Goal: Task Accomplishment & Management: Use online tool/utility

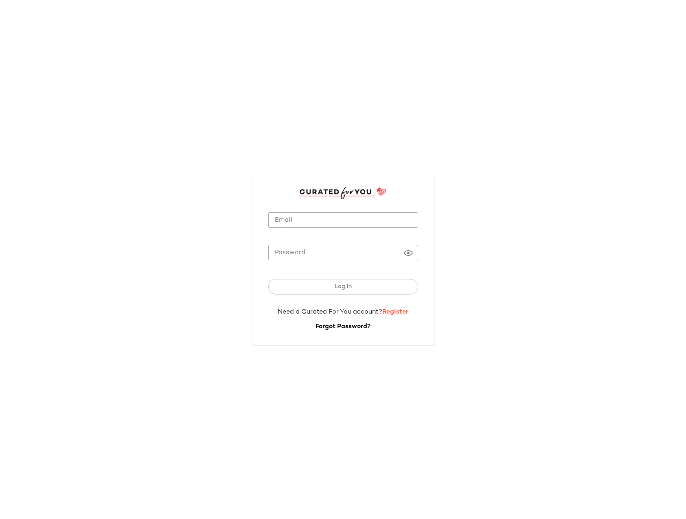
type input "**********"
click at [397, 313] on link "Register" at bounding box center [395, 312] width 26 height 7
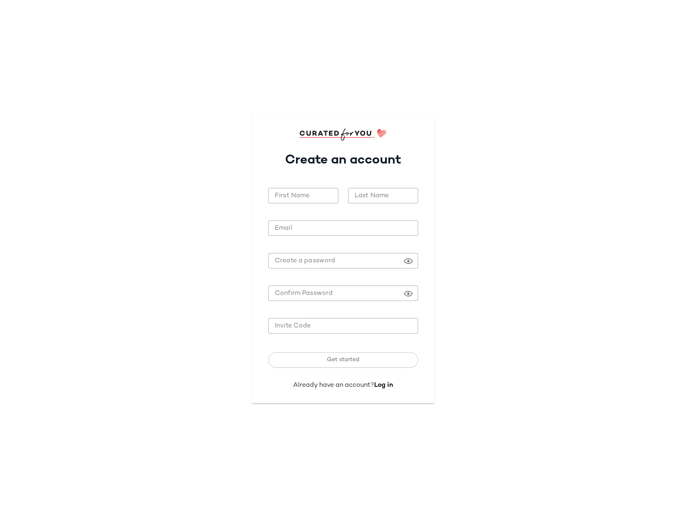
type input "**********"
click at [582, 89] on div "**********" at bounding box center [343, 259] width 686 height 519
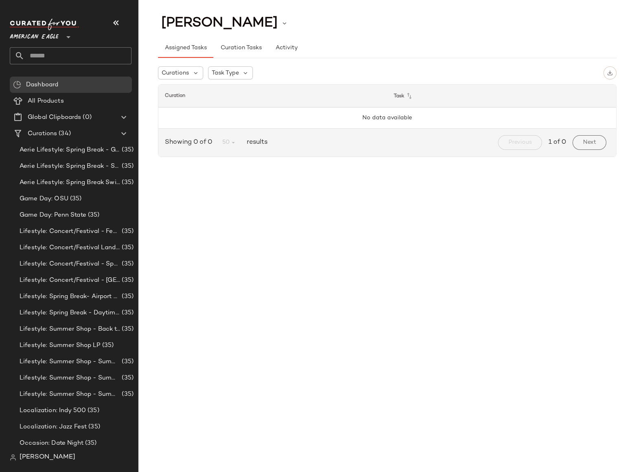
click at [55, 36] on span "American Eagle" at bounding box center [34, 35] width 49 height 15
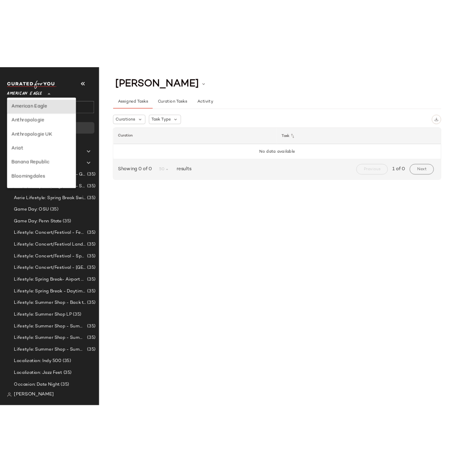
scroll to position [125, 0]
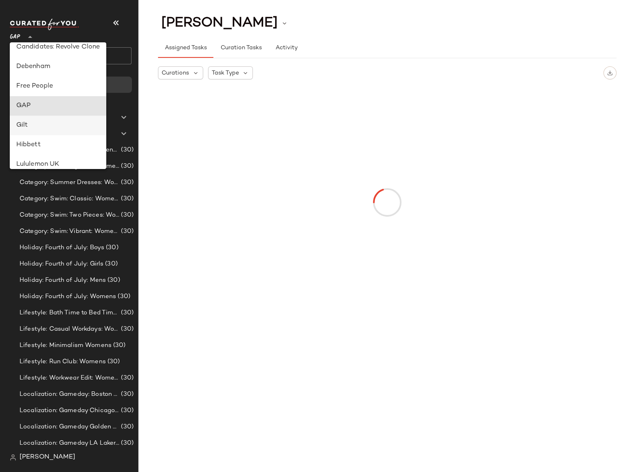
click at [27, 124] on div "Gilt" at bounding box center [58, 125] width 84 height 10
type input "**"
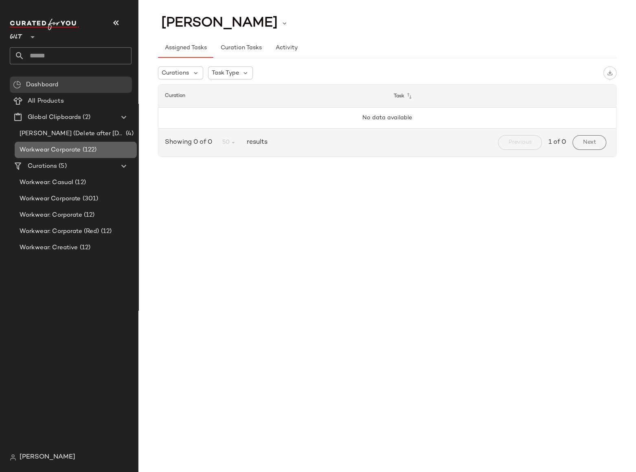
click at [73, 149] on span "Workwear Corporate" at bounding box center [50, 149] width 61 height 9
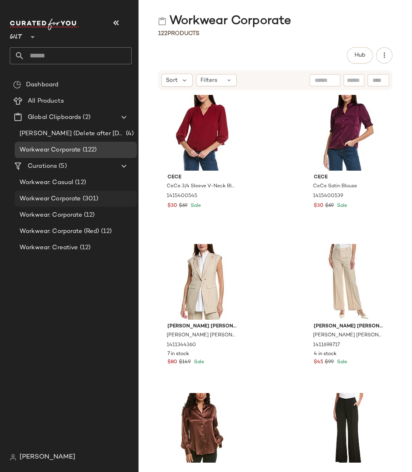
click at [59, 197] on span "Workwear Corporate" at bounding box center [50, 198] width 61 height 9
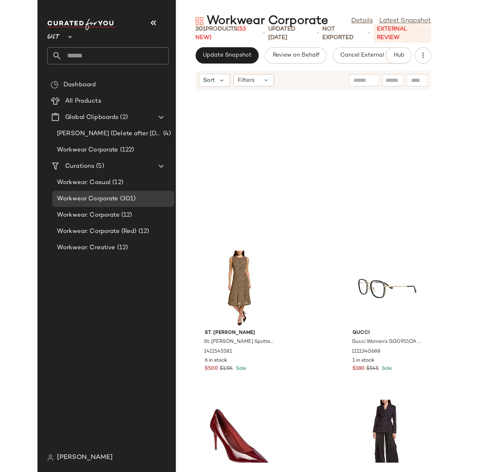
scroll to position [894, 0]
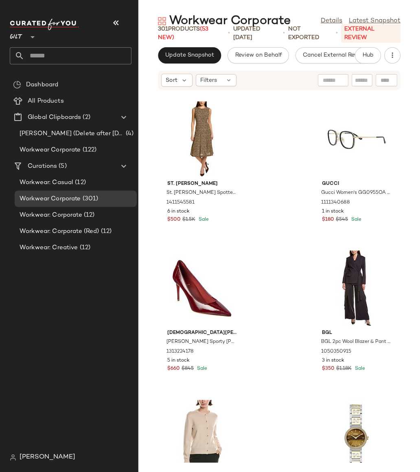
click at [13, 457] on img at bounding box center [13, 457] width 7 height 7
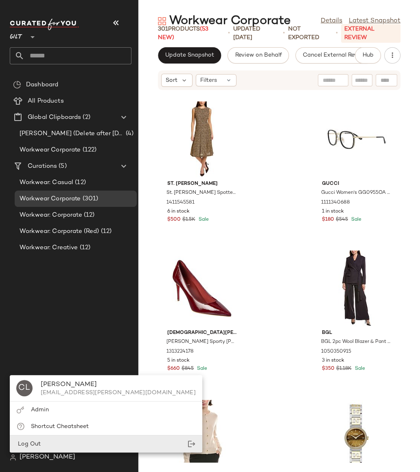
click at [25, 447] on span "Log Out" at bounding box center [28, 444] width 24 height 6
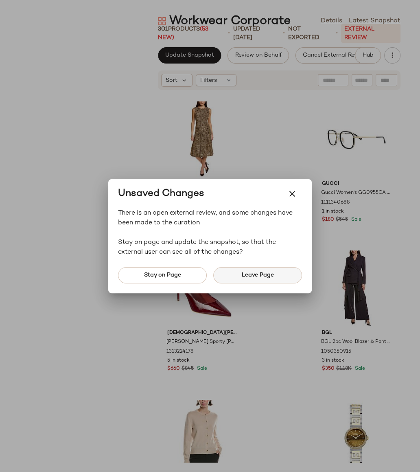
click at [255, 277] on span "Leave Page" at bounding box center [257, 275] width 33 height 7
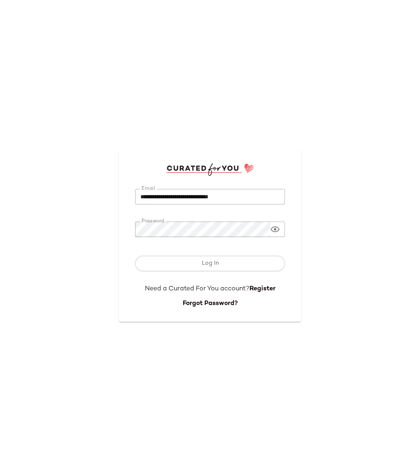
click at [203, 197] on input "**********" at bounding box center [210, 197] width 150 height 16
paste input "email"
type input "**********"
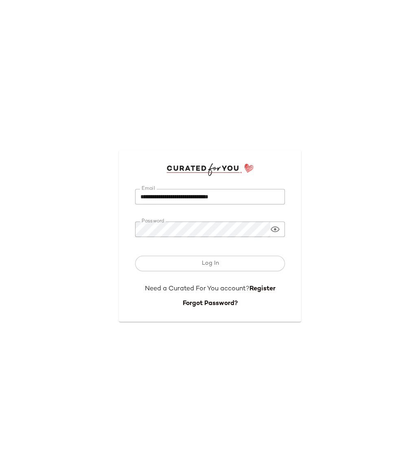
click at [291, 171] on div "**********" at bounding box center [210, 235] width 182 height 171
click at [134, 228] on div "**********" at bounding box center [210, 235] width 182 height 171
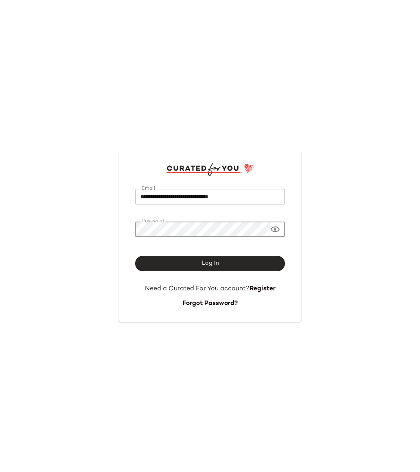
click at [207, 264] on span "Log In" at bounding box center [210, 263] width 18 height 7
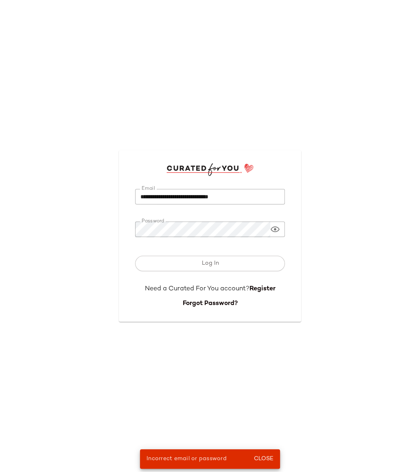
click at [275, 230] on icon at bounding box center [275, 229] width 10 height 10
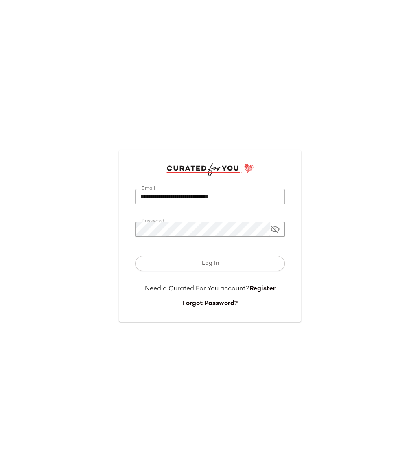
click at [135, 256] on button "Log In" at bounding box center [210, 263] width 150 height 15
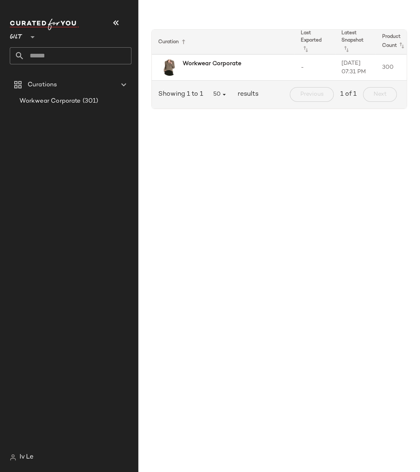
click at [22, 35] on div "Gilt **" at bounding box center [18, 32] width 16 height 20
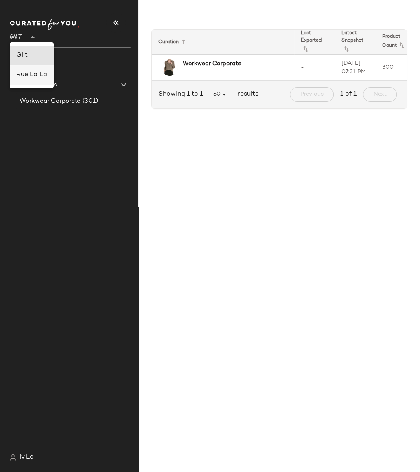
click at [26, 77] on div "Rue La La" at bounding box center [31, 75] width 31 height 10
type input "**"
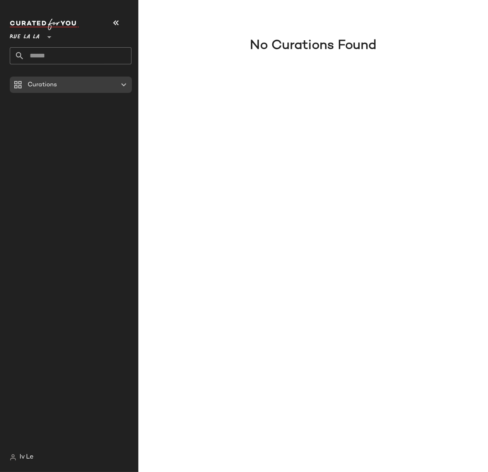
click at [32, 38] on span "Rue La La" at bounding box center [25, 35] width 30 height 15
click at [31, 51] on div "Gilt" at bounding box center [32, 55] width 32 height 10
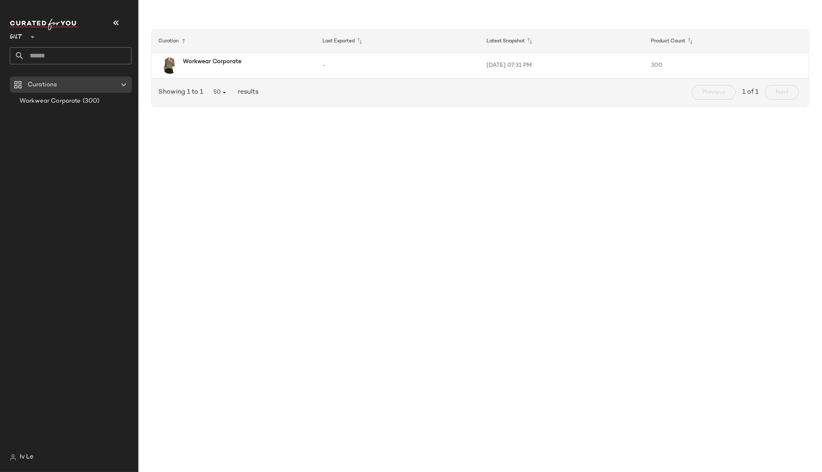
click at [258, 167] on div "Curation Last Exported Latest Snapshot Product Count Workwear Corporate - 8/19/…" at bounding box center [479, 242] width 683 height 459
click at [18, 34] on span "Gilt" at bounding box center [16, 35] width 13 height 15
click at [24, 73] on div "Rue La La" at bounding box center [31, 75] width 31 height 10
type input "**"
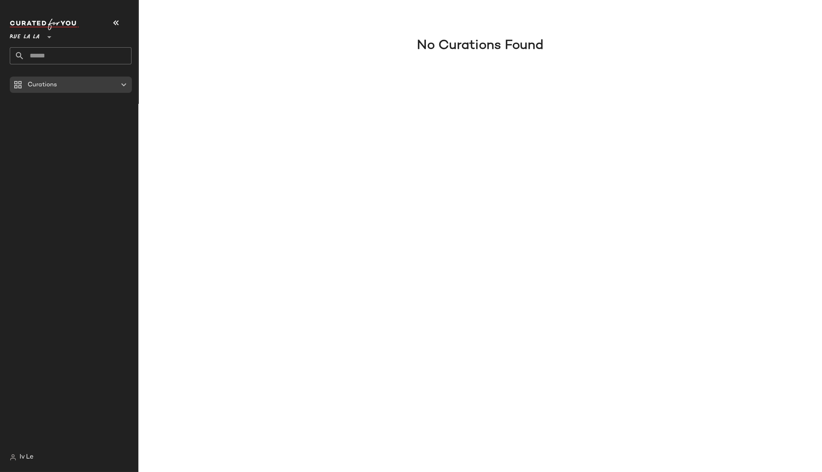
click at [99, 115] on div "Curations" at bounding box center [74, 263] width 128 height 372
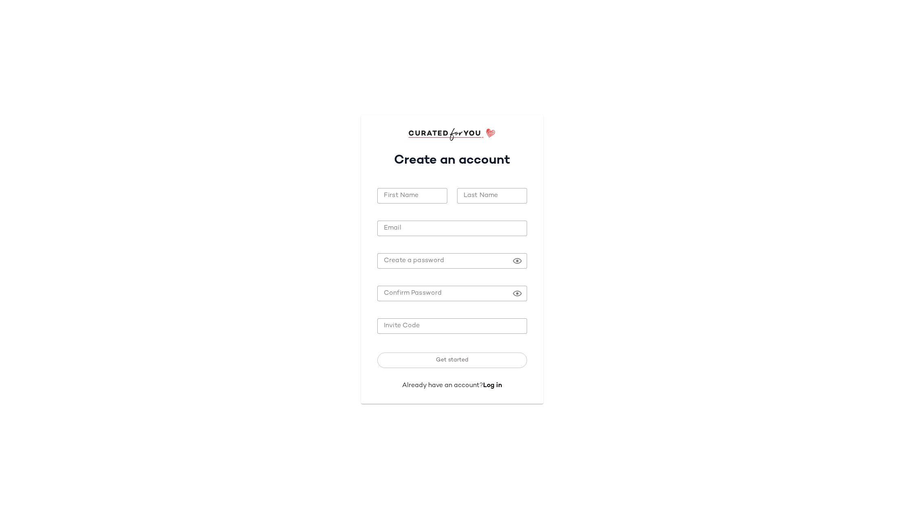
type input "**********"
drag, startPoint x: 613, startPoint y: 127, endPoint x: 818, endPoint y: 52, distance: 218.9
click at [613, 127] on div "**********" at bounding box center [452, 259] width 904 height 519
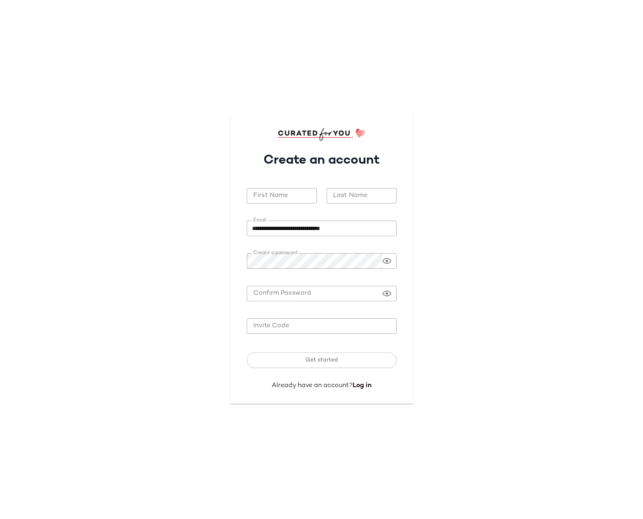
click at [509, 106] on div "**********" at bounding box center [321, 259] width 643 height 519
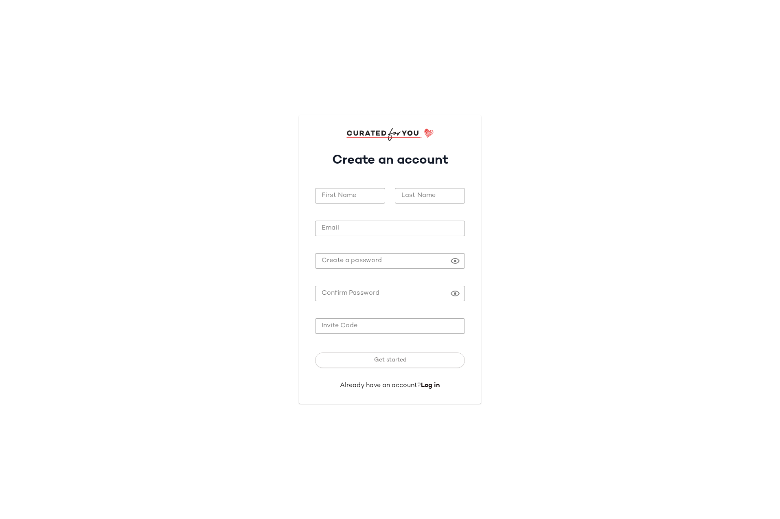
type input "**********"
click at [349, 195] on input "First Name" at bounding box center [350, 196] width 70 height 16
click at [574, 173] on div "**********" at bounding box center [390, 259] width 780 height 519
click at [345, 198] on input "First Name" at bounding box center [350, 196] width 70 height 16
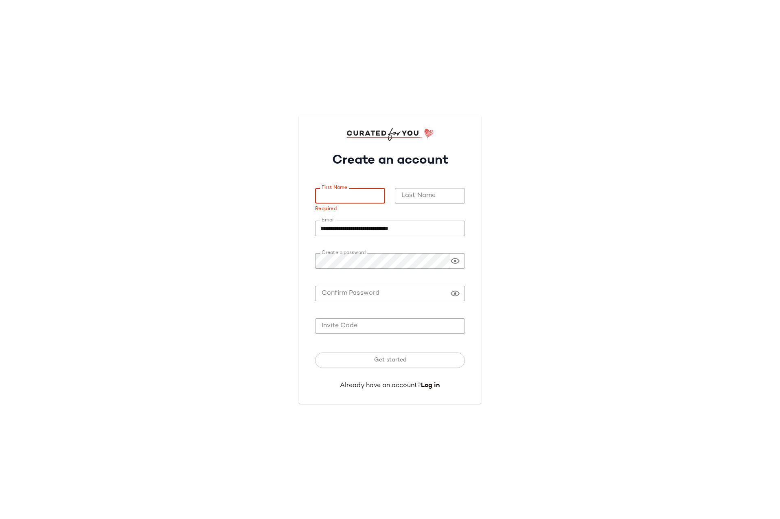
click at [618, 192] on div "**********" at bounding box center [390, 259] width 780 height 519
click at [232, 51] on div "**********" at bounding box center [390, 259] width 780 height 519
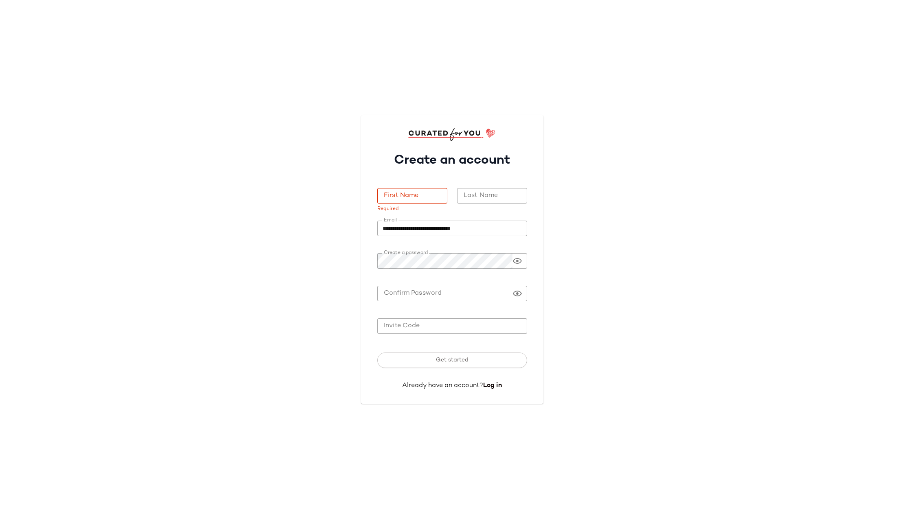
click at [369, 68] on div "**********" at bounding box center [452, 259] width 904 height 519
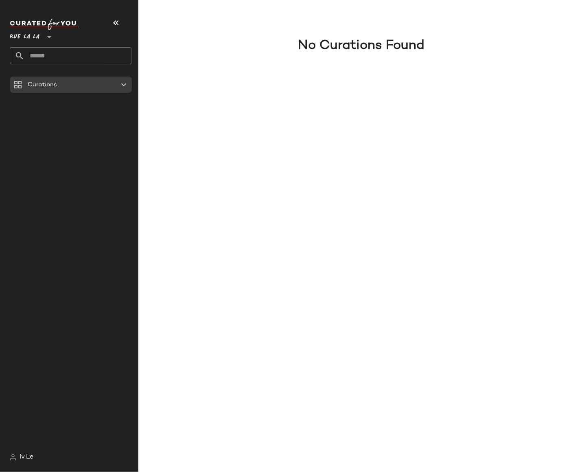
click at [51, 421] on div "Curations" at bounding box center [74, 263] width 128 height 372
click at [11, 457] on img at bounding box center [13, 457] width 7 height 7
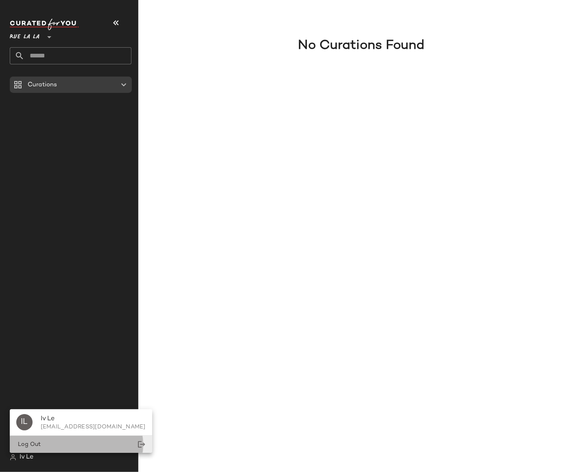
click at [26, 447] on span "Log Out" at bounding box center [28, 444] width 24 height 6
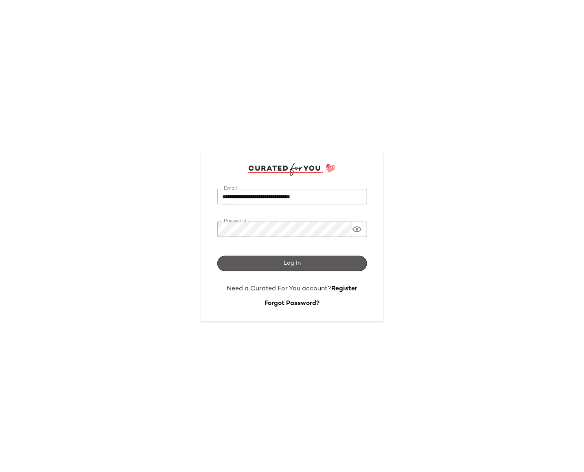
click at [280, 263] on button "Log In" at bounding box center [292, 263] width 150 height 15
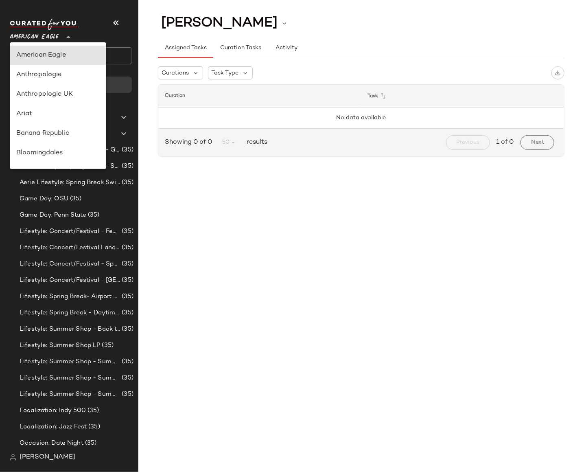
click at [45, 39] on span "American Eagle" at bounding box center [34, 35] width 49 height 15
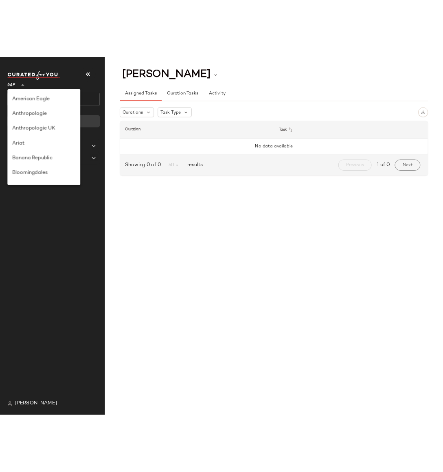
scroll to position [125, 0]
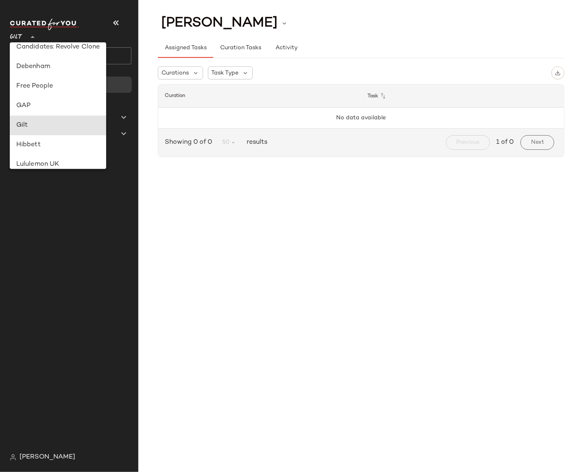
type input "**"
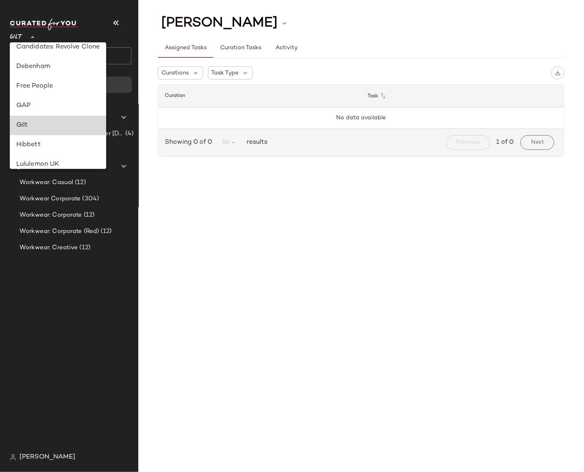
click at [23, 125] on div "Gilt" at bounding box center [58, 125] width 84 height 10
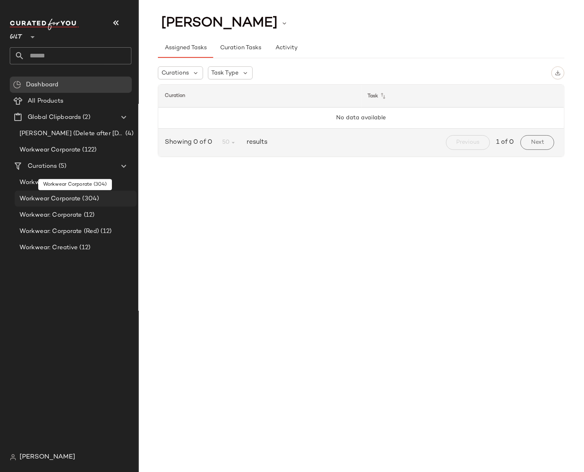
click at [57, 196] on span "Workwear Corporate" at bounding box center [50, 198] width 61 height 9
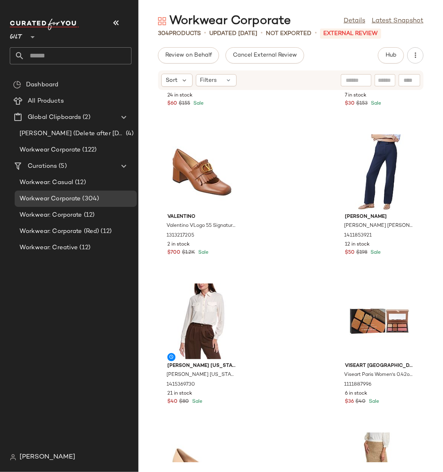
scroll to position [12189, 0]
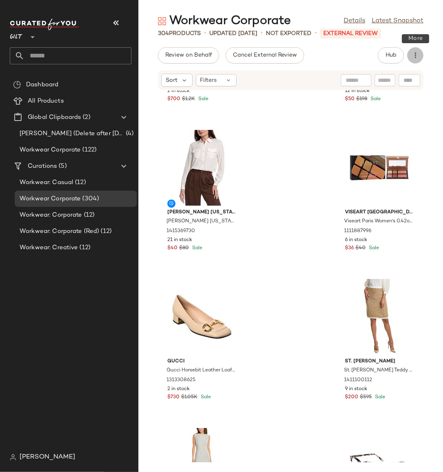
click at [417, 57] on icon "button" at bounding box center [415, 55] width 8 height 8
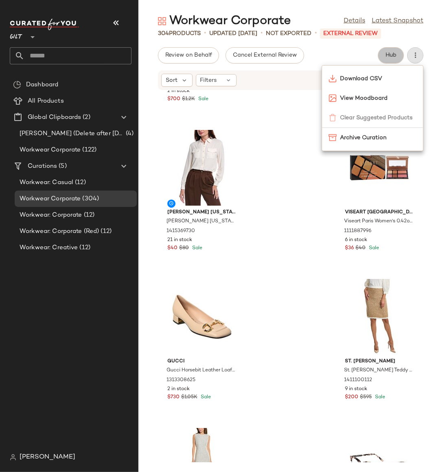
click at [390, 52] on span "Hub" at bounding box center [390, 55] width 11 height 7
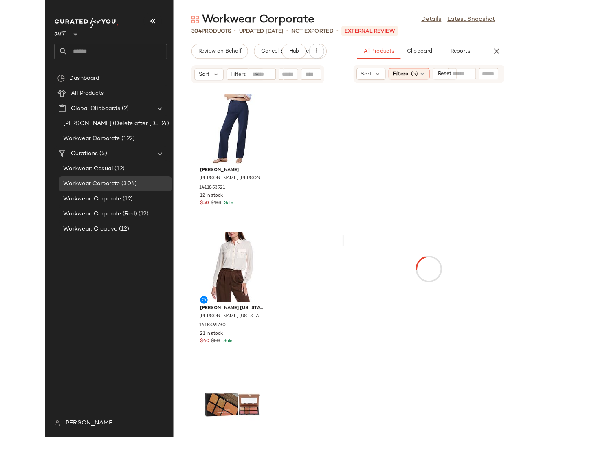
scroll to position [0, 61]
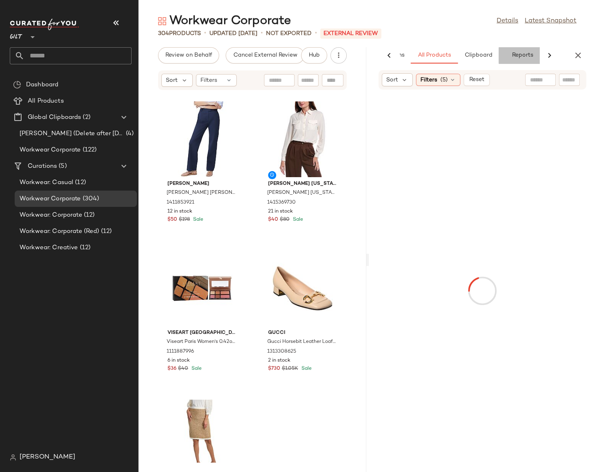
click at [528, 55] on button "Reports" at bounding box center [521, 55] width 47 height 16
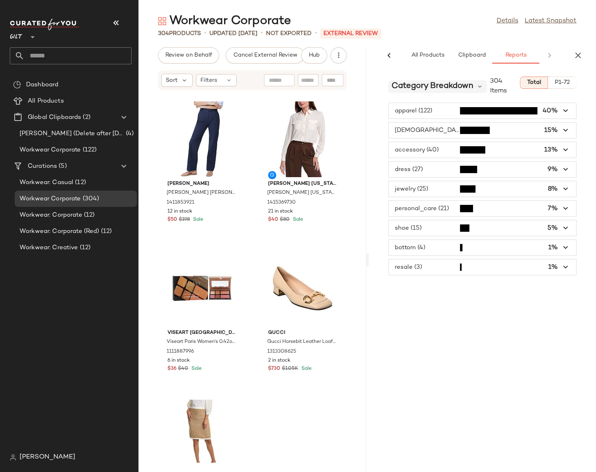
click at [464, 84] on span "Category Breakdown" at bounding box center [432, 86] width 82 height 12
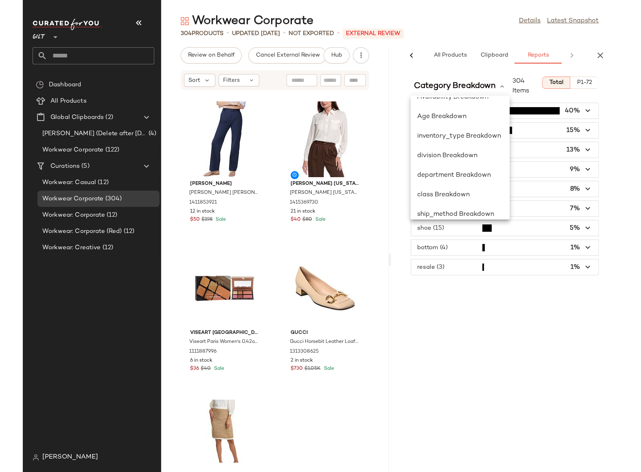
scroll to position [118, 0]
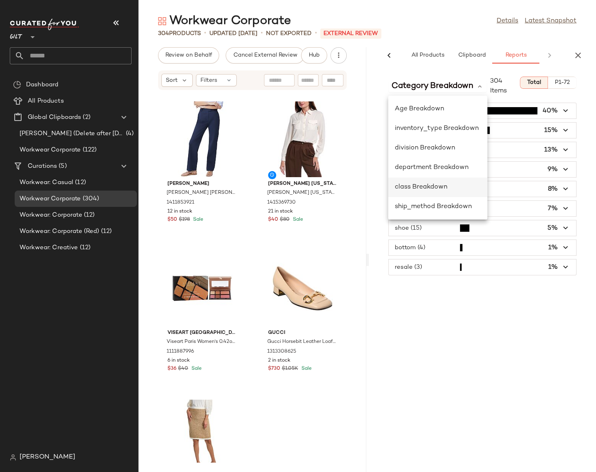
click at [443, 184] on span "class Breakdown" at bounding box center [420, 187] width 53 height 7
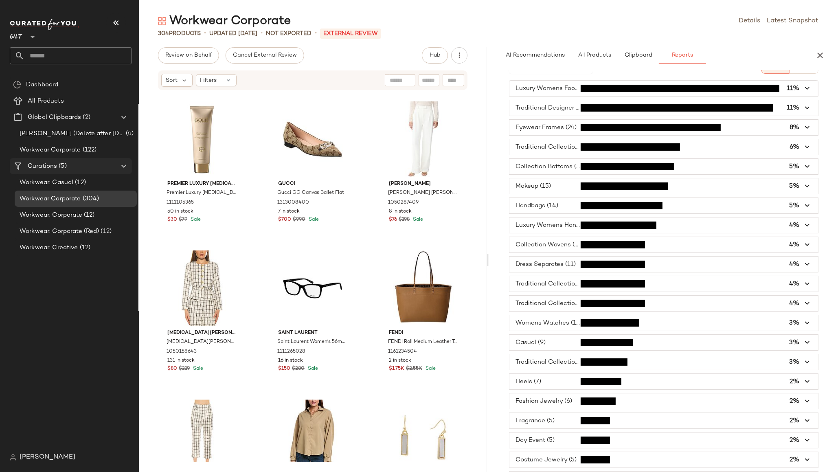
scroll to position [0, 0]
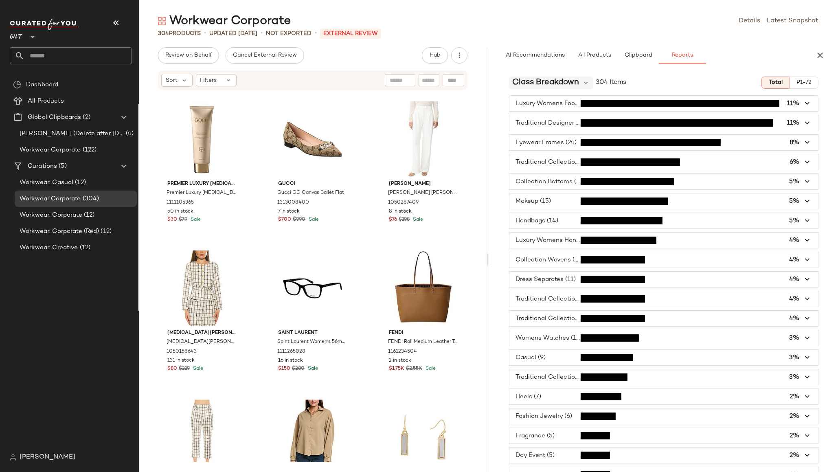
click at [578, 80] on span "class Breakdown" at bounding box center [545, 83] width 67 height 12
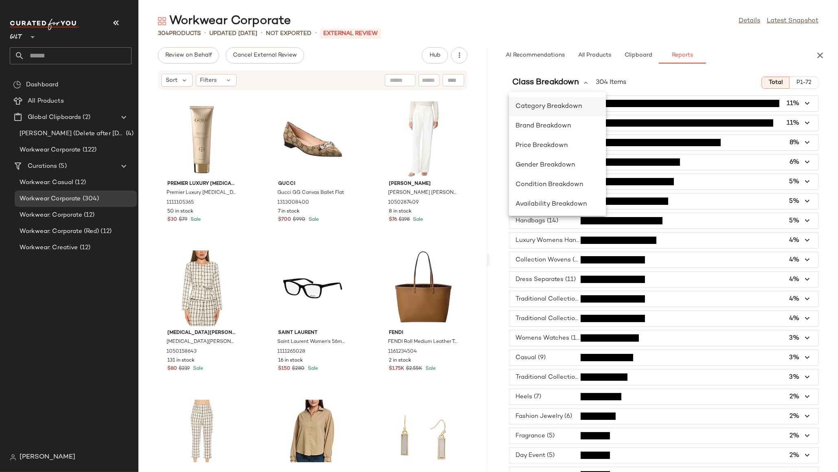
click at [552, 108] on span "Category Breakdown" at bounding box center [548, 106] width 66 height 7
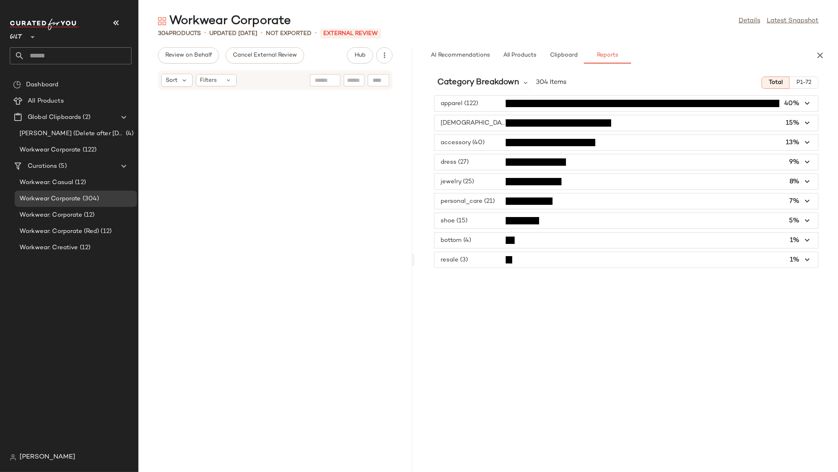
scroll to position [11174, 0]
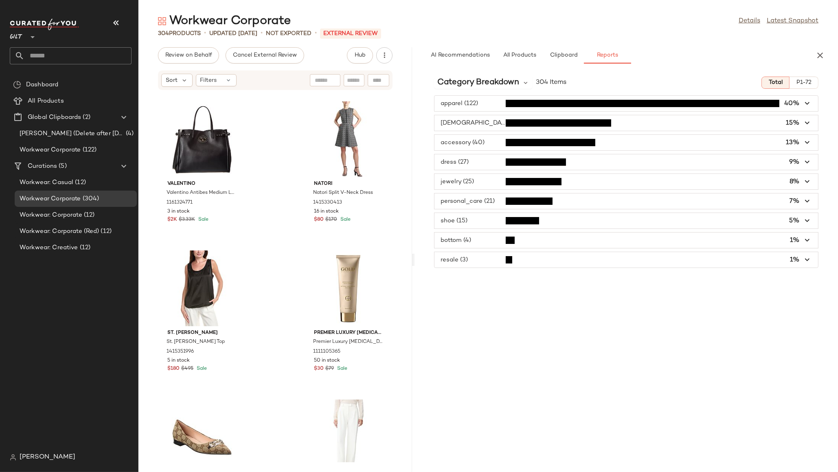
drag, startPoint x: 488, startPoint y: 264, endPoint x: 414, endPoint y: 264, distance: 73.7
click at [414, 264] on div "Workwear Corporate Details Latest Snapshot 304 Products • updated Aug 20th • No…" at bounding box center [487, 242] width 699 height 459
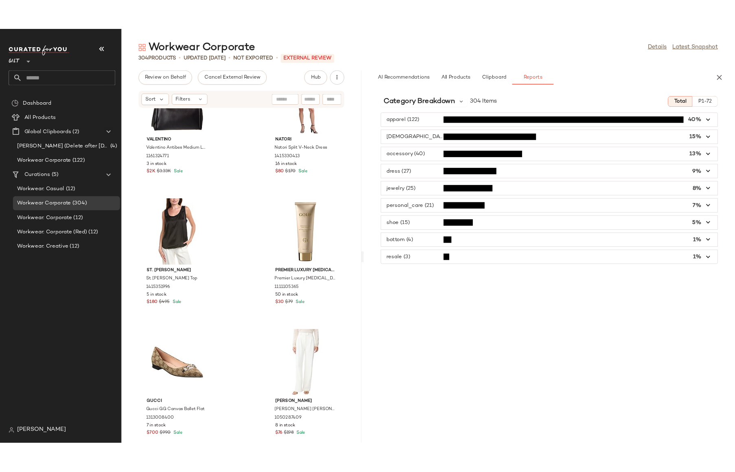
scroll to position [11242, 0]
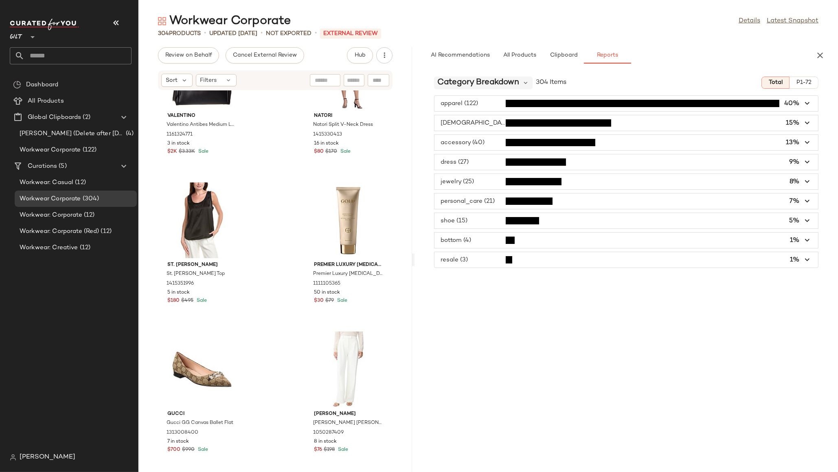
click at [494, 82] on span "Category Breakdown" at bounding box center [478, 83] width 82 height 12
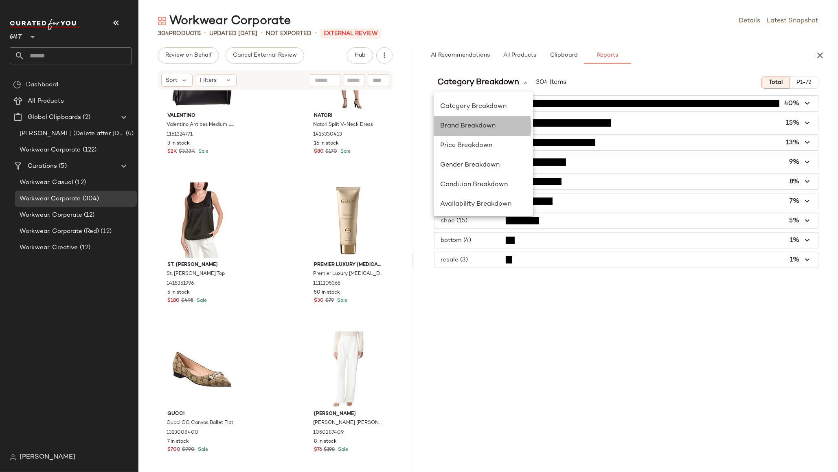
click at [473, 124] on span "Brand Breakdown" at bounding box center [467, 126] width 55 height 7
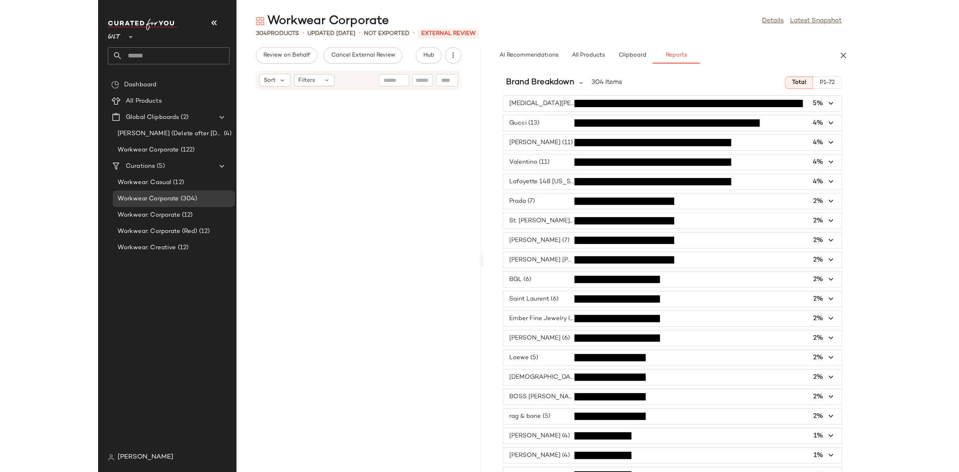
scroll to position [11025, 0]
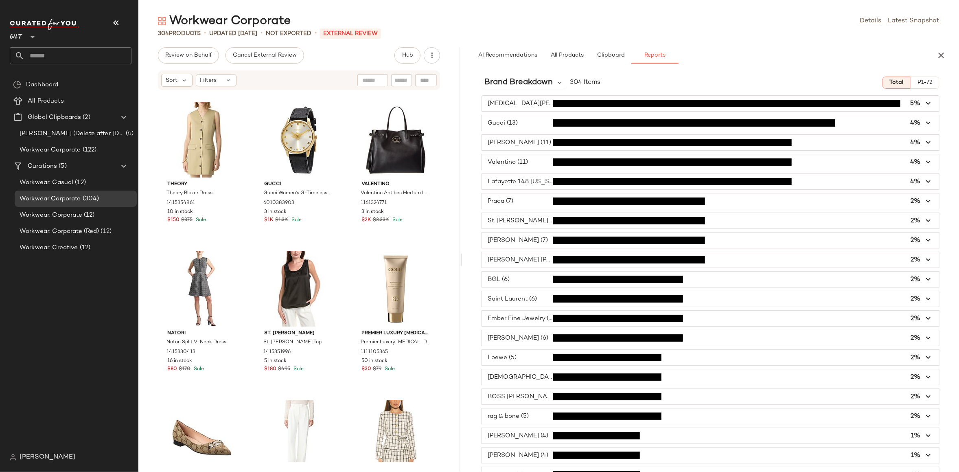
click at [536, 377] on span "button" at bounding box center [710, 376] width 457 height 15
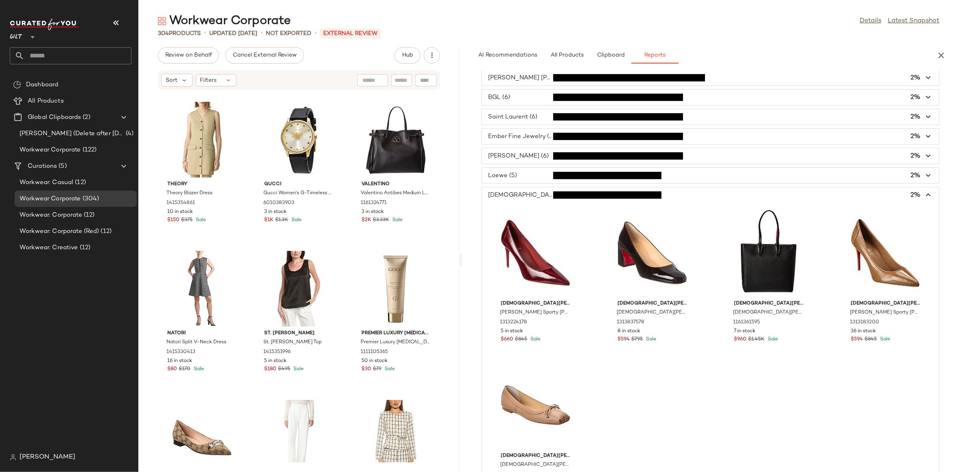
scroll to position [179, 0]
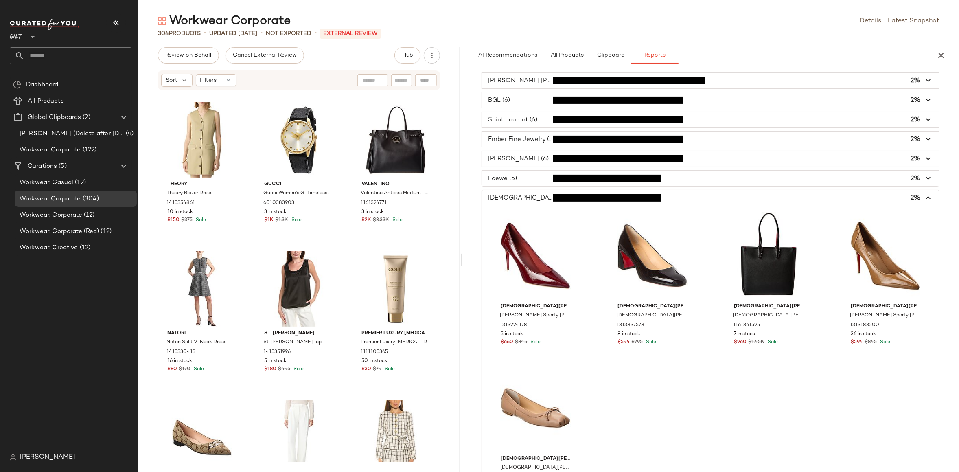
click at [541, 195] on span "button" at bounding box center [710, 197] width 457 height 15
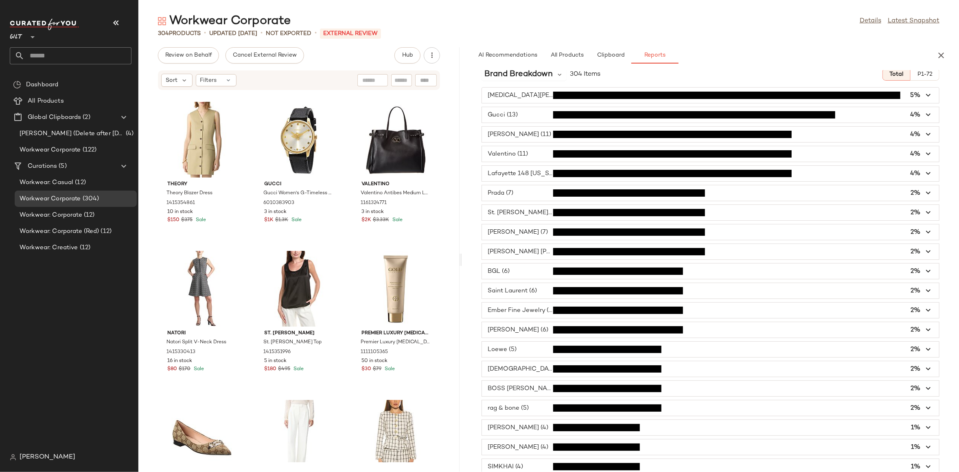
scroll to position [0, 0]
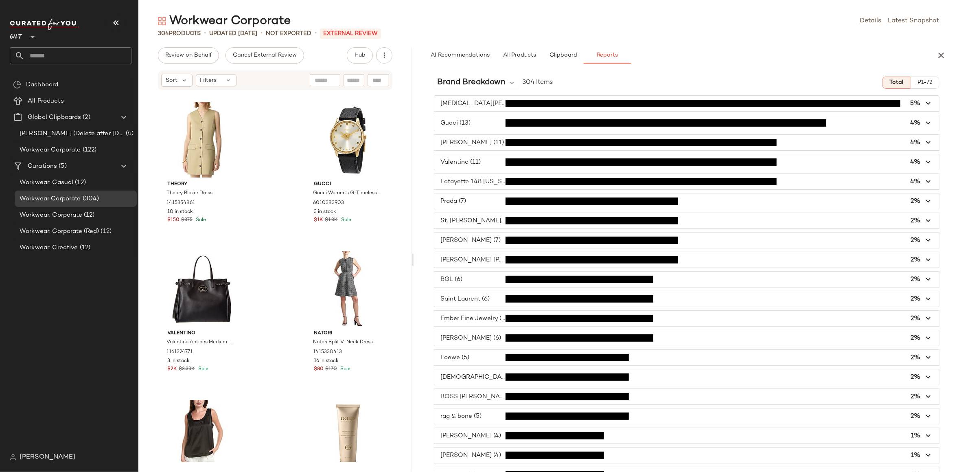
drag, startPoint x: 461, startPoint y: 259, endPoint x: 414, endPoint y: 254, distance: 46.7
click at [414, 254] on div "Workwear Corporate Details Latest Snapshot 304 Products • updated Aug 20th • No…" at bounding box center [548, 242] width 821 height 459
click at [821, 88] on div "Brand Breakdown 304 Items Total P1-72" at bounding box center [686, 83] width 545 height 12
click at [821, 29] on div "304 Products • updated Aug 20th • Not Exported • External REVIEW" at bounding box center [548, 33] width 821 height 8
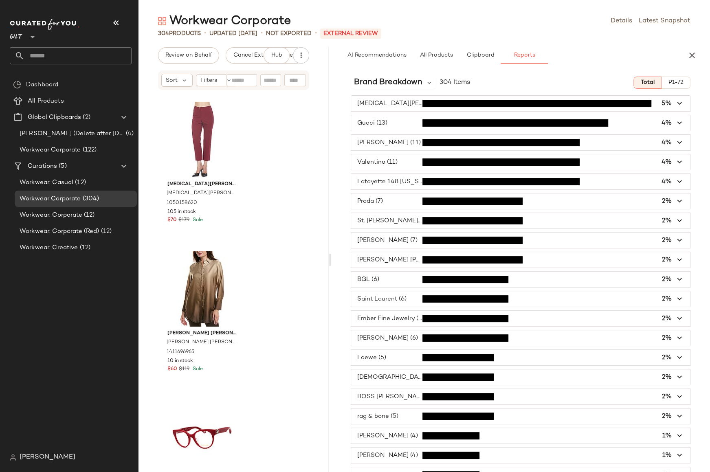
click at [381, 379] on span "button" at bounding box center [520, 376] width 339 height 15
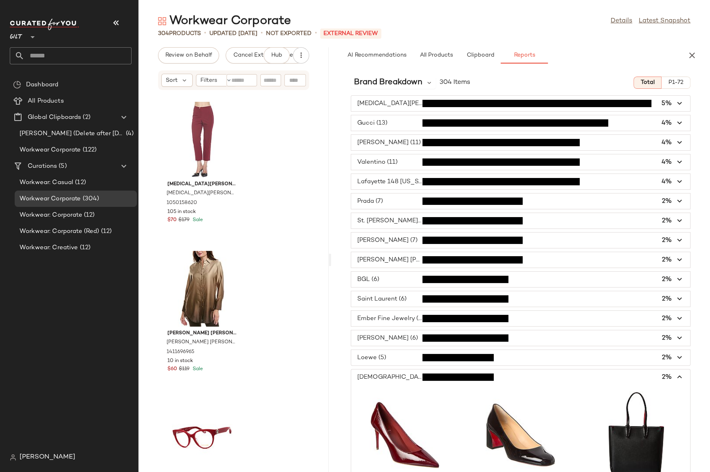
click at [385, 377] on span "button" at bounding box center [520, 376] width 339 height 15
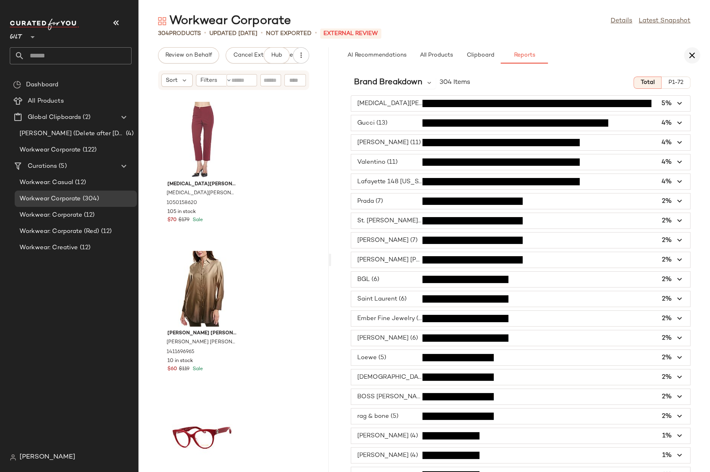
click at [694, 56] on icon "button" at bounding box center [692, 55] width 10 height 10
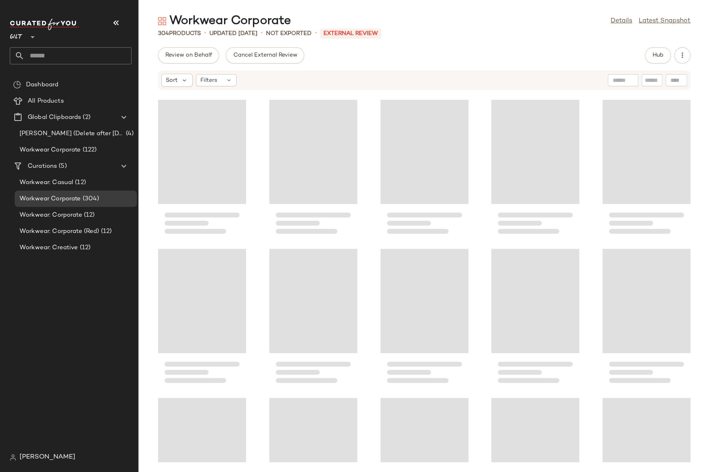
scroll to position [596, 0]
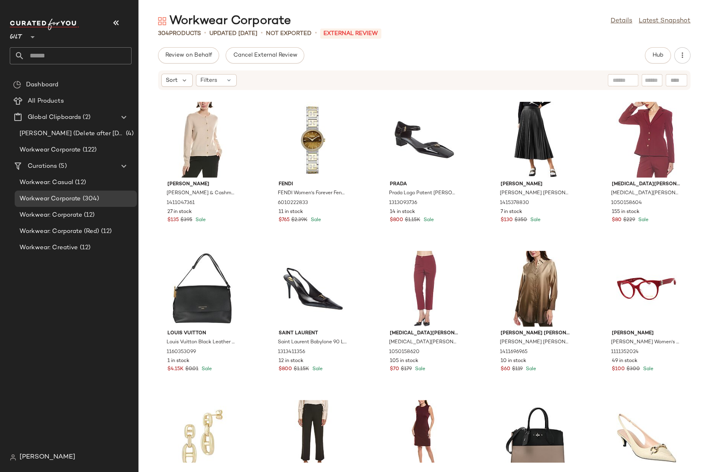
click at [590, 64] on div "Review on Behalf Cancel External Review Hub Sort Filters Vince Vince Wool & Cas…" at bounding box center [423, 259] width 571 height 425
click at [661, 56] on span "Hub" at bounding box center [657, 55] width 11 height 7
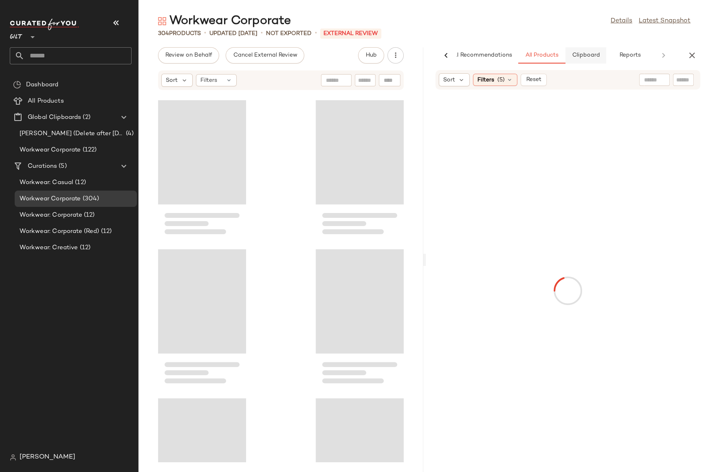
scroll to position [1341, 0]
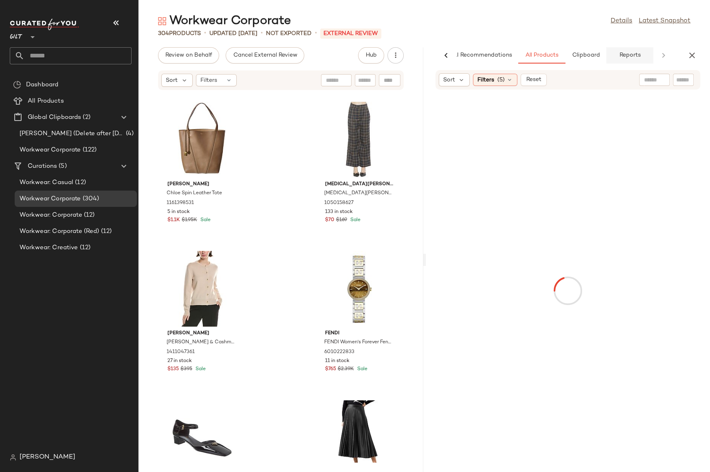
click at [629, 57] on span "Reports" at bounding box center [629, 55] width 22 height 7
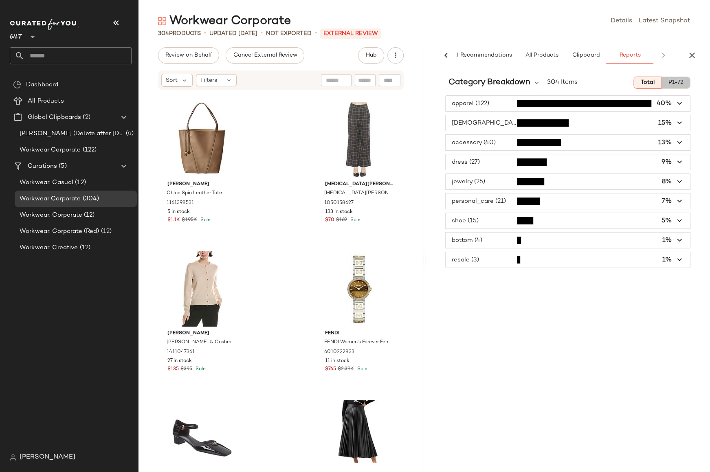
click at [675, 82] on span "P1-72" at bounding box center [675, 82] width 15 height 7
click at [677, 123] on icon "button" at bounding box center [679, 122] width 9 height 9
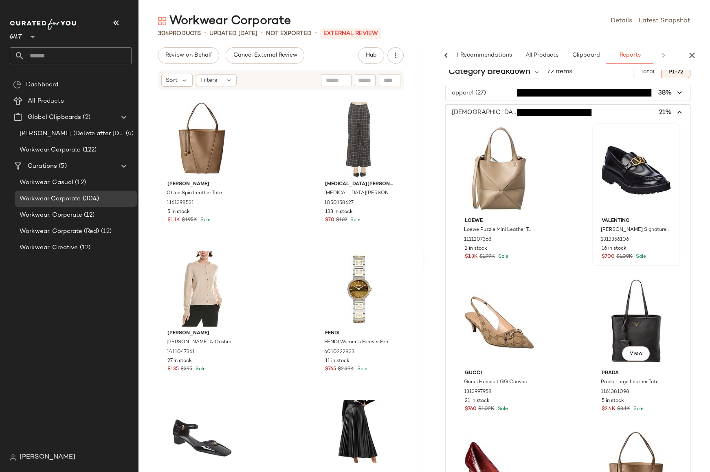
scroll to position [0, 0]
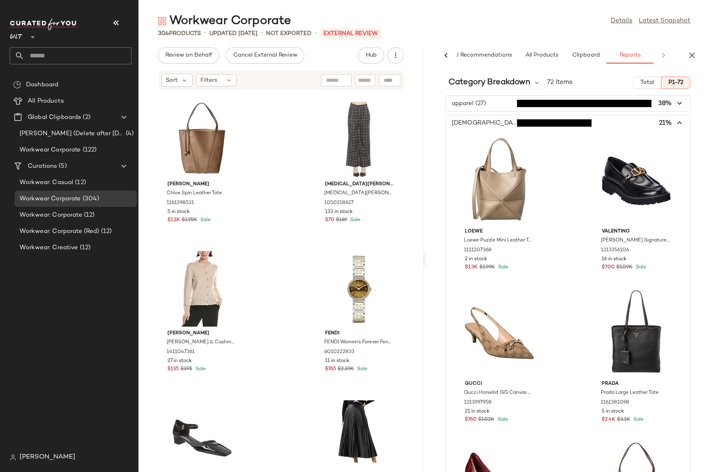
click at [675, 122] on icon "button" at bounding box center [679, 122] width 9 height 9
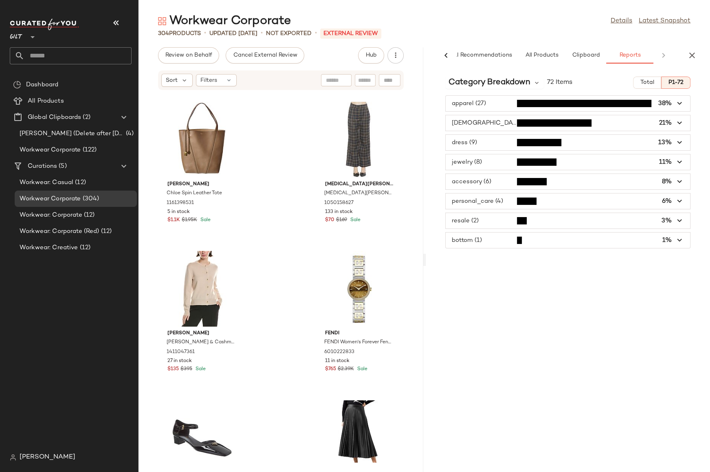
click at [682, 104] on icon "button" at bounding box center [679, 103] width 9 height 9
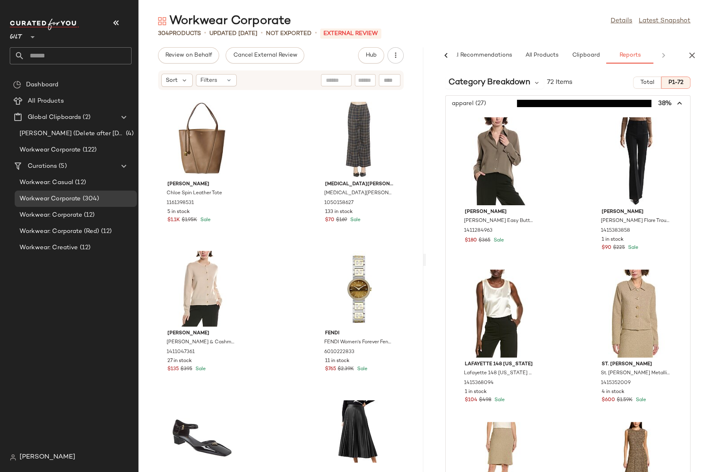
click at [676, 104] on icon "button" at bounding box center [679, 103] width 9 height 9
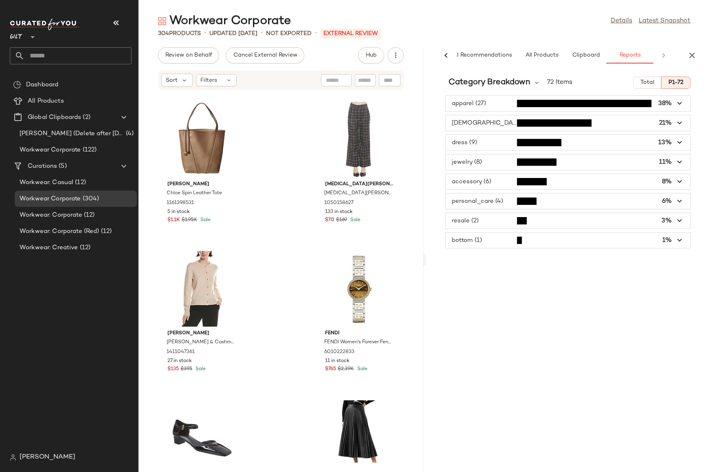
click at [410, 203] on div "Chloe Chloe Spin Leather Tote 1161398531 5 in stock $1.1K $1.95K Sale Alexia Ad…" at bounding box center [280, 276] width 285 height 372
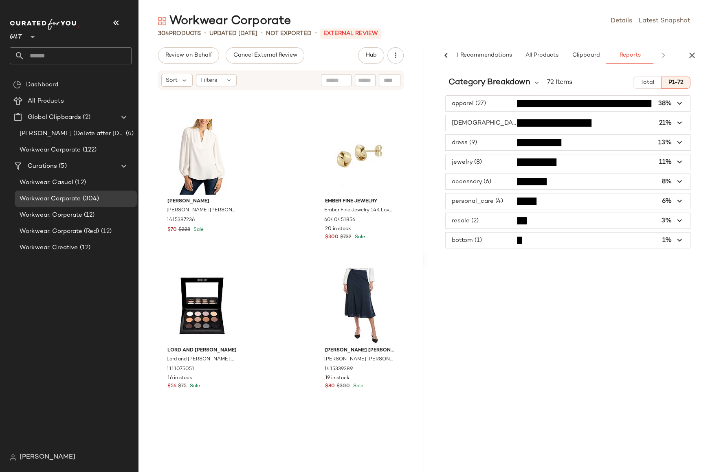
scroll to position [12917, 0]
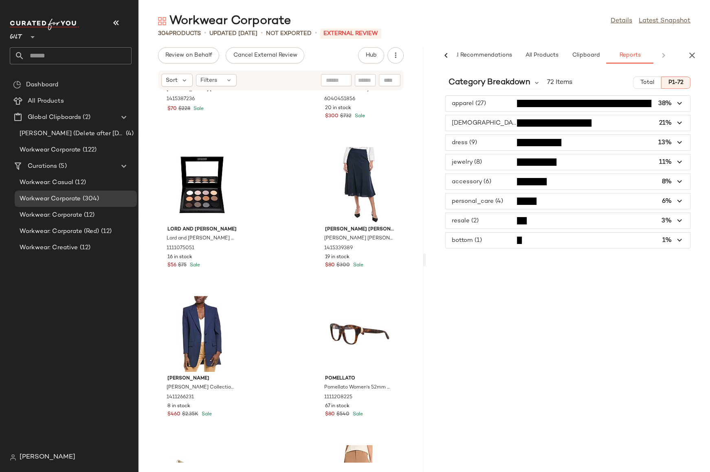
click at [670, 161] on span "button" at bounding box center [567, 161] width 245 height 15
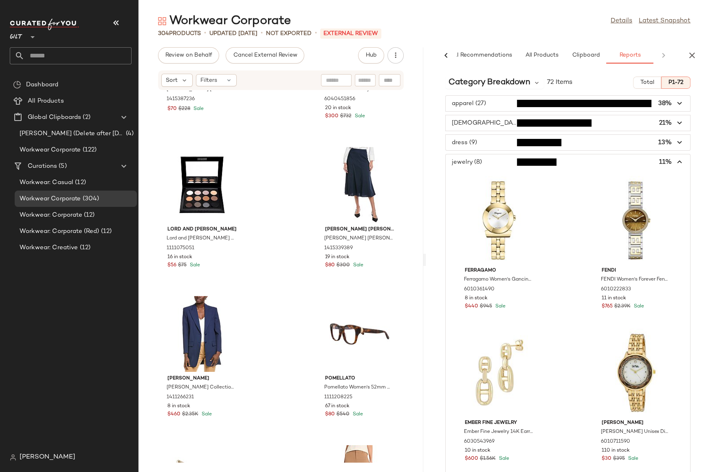
click at [675, 161] on icon "button" at bounding box center [679, 162] width 9 height 9
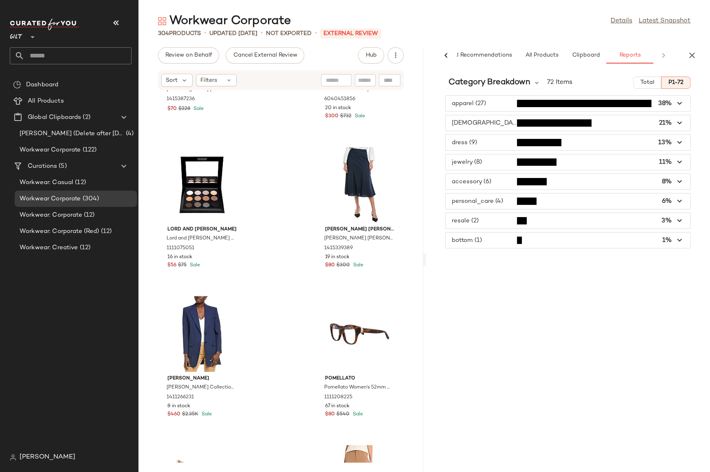
click at [658, 181] on span "button" at bounding box center [567, 181] width 245 height 15
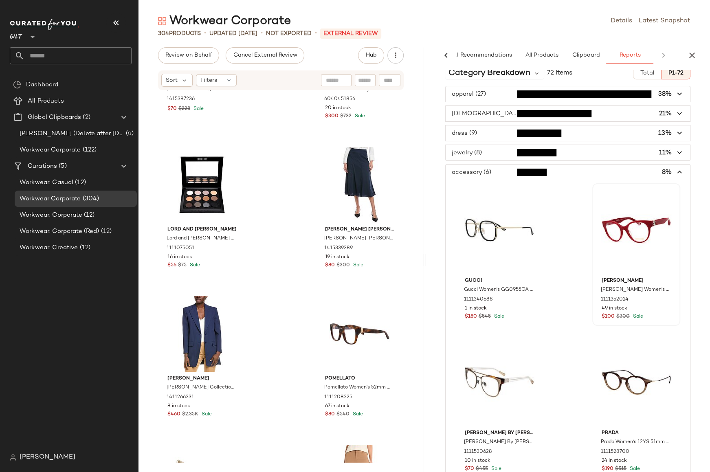
scroll to position [0, 0]
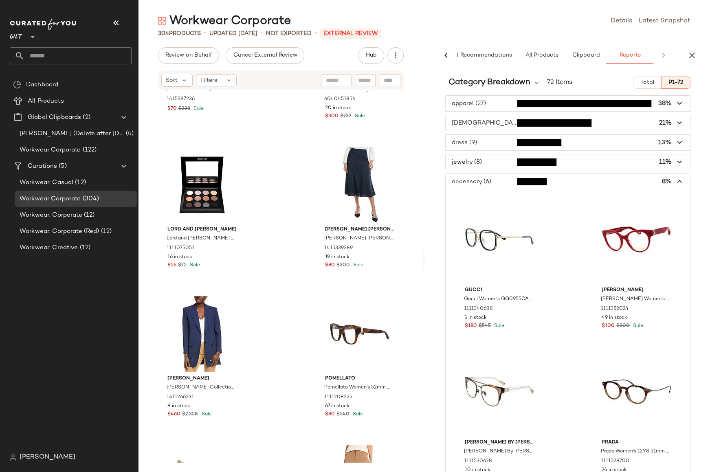
click at [675, 183] on icon "button" at bounding box center [679, 181] width 9 height 9
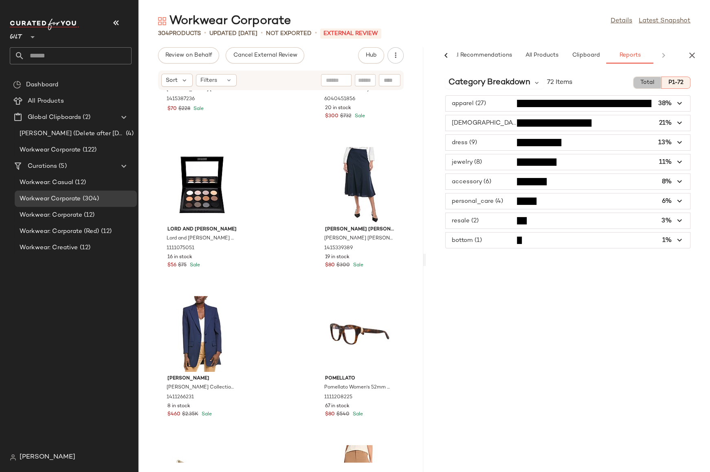
click at [645, 83] on span "Total" at bounding box center [647, 82] width 14 height 7
click at [653, 181] on span "button" at bounding box center [567, 181] width 245 height 15
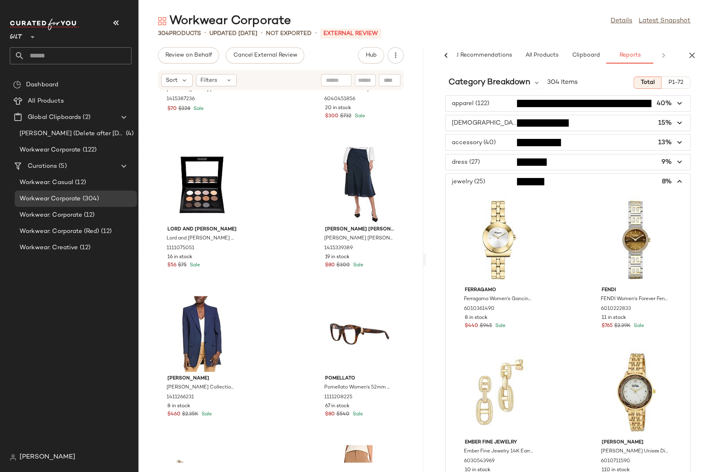
click at [676, 180] on icon "button" at bounding box center [679, 181] width 9 height 9
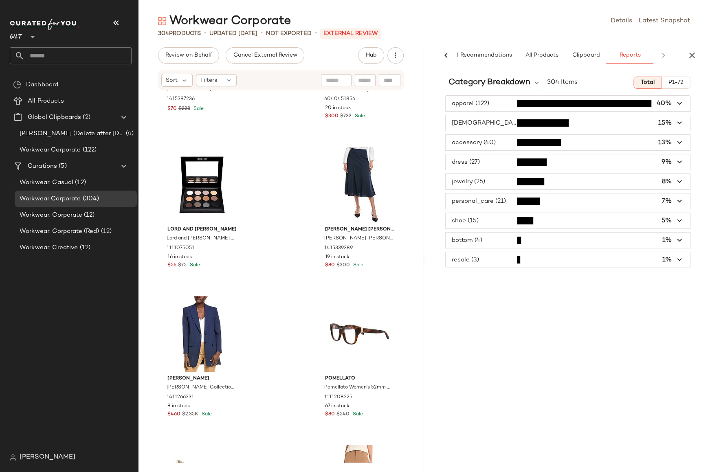
click at [682, 199] on icon "button" at bounding box center [679, 201] width 9 height 9
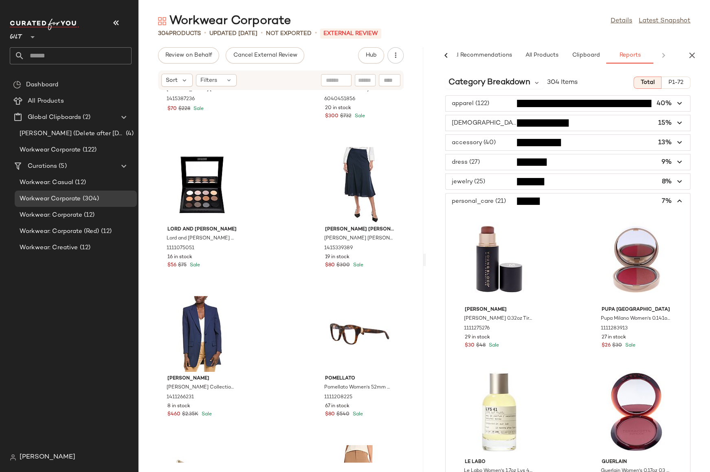
click at [680, 199] on span "button" at bounding box center [567, 200] width 245 height 15
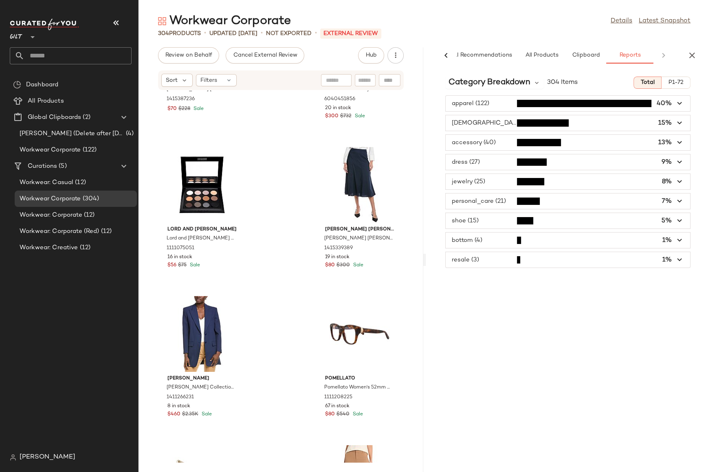
click at [679, 219] on icon "button" at bounding box center [679, 220] width 9 height 9
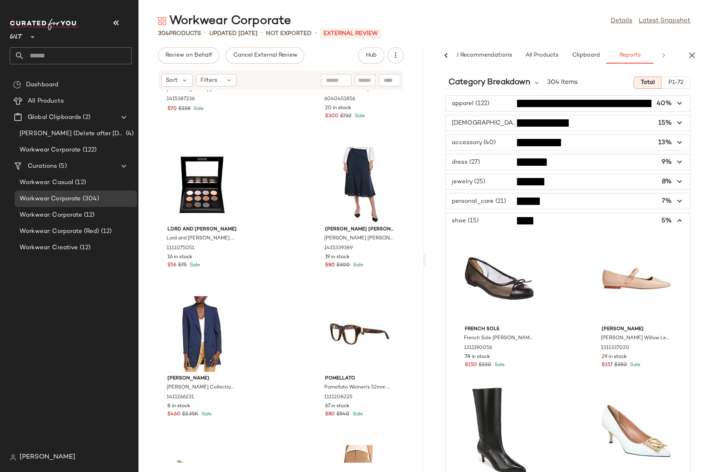
click at [679, 219] on span "button" at bounding box center [567, 220] width 245 height 15
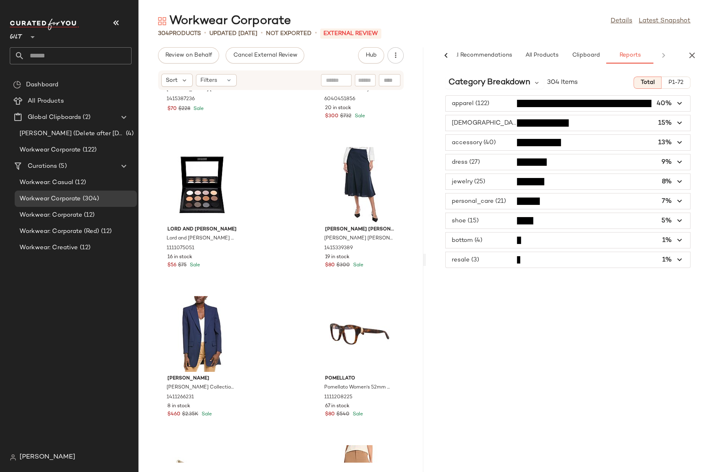
click at [679, 123] on icon "button" at bounding box center [679, 122] width 9 height 9
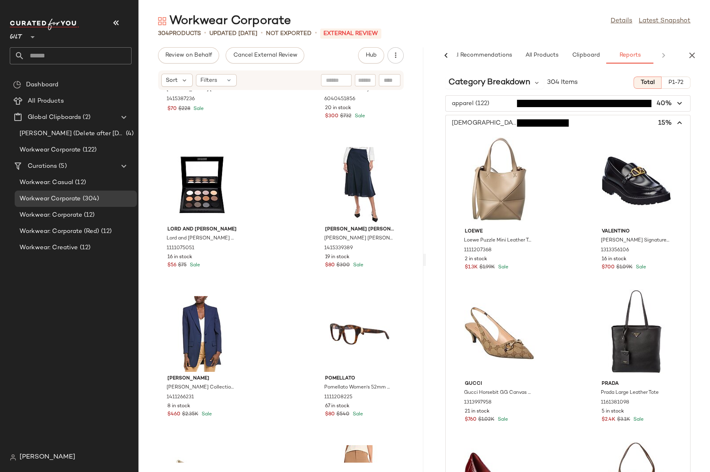
click at [677, 118] on icon "button" at bounding box center [679, 122] width 9 height 9
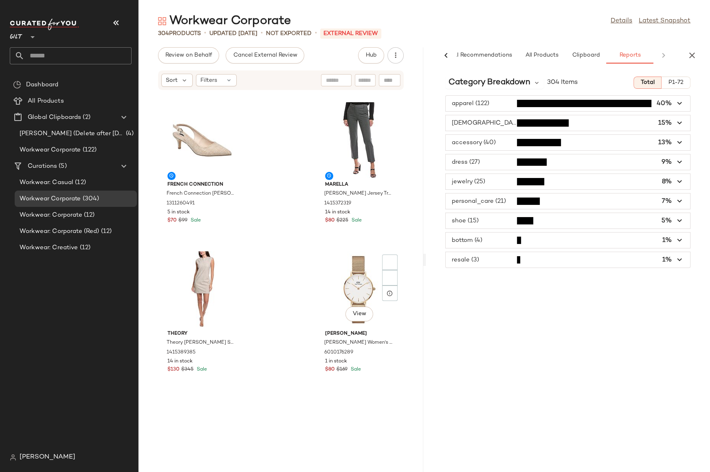
scroll to position [20411, 0]
click at [491, 105] on span "button" at bounding box center [567, 103] width 245 height 15
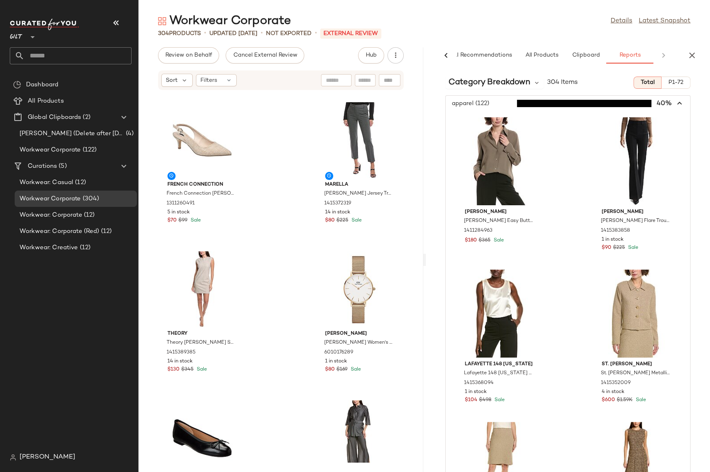
click at [491, 105] on span "button" at bounding box center [567, 103] width 245 height 15
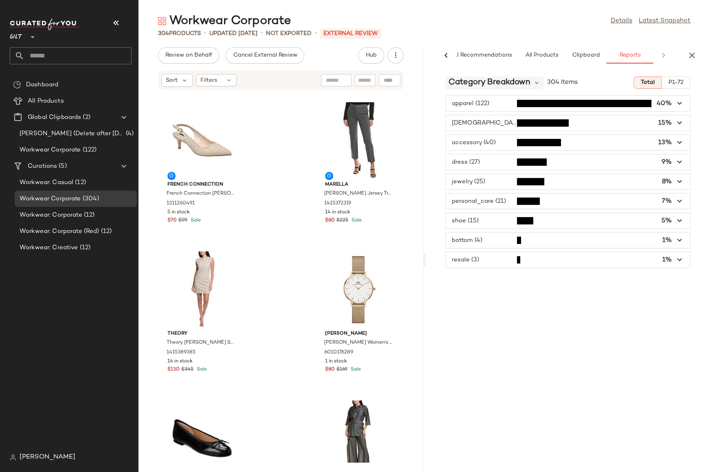
click at [521, 84] on span "Category Breakdown" at bounding box center [489, 83] width 82 height 12
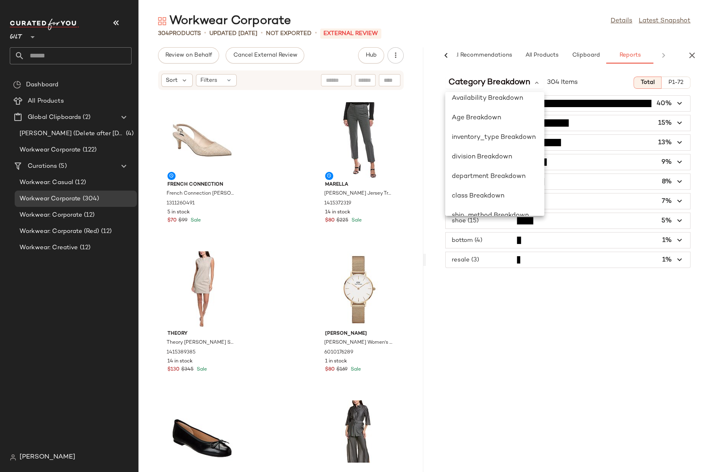
scroll to position [118, 0]
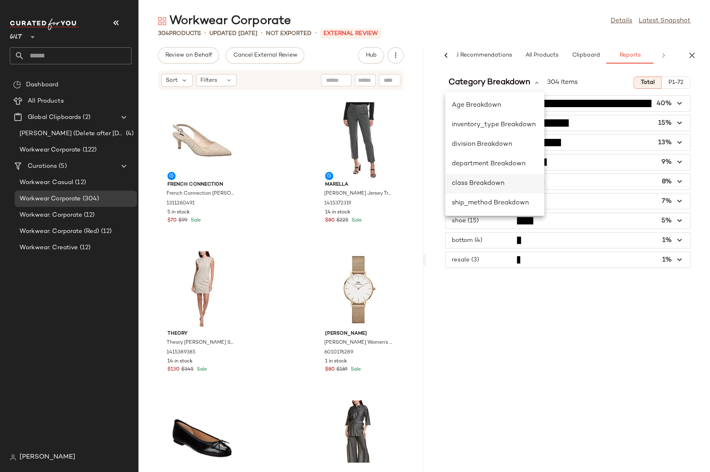
click at [477, 185] on span "class Breakdown" at bounding box center [477, 183] width 53 height 7
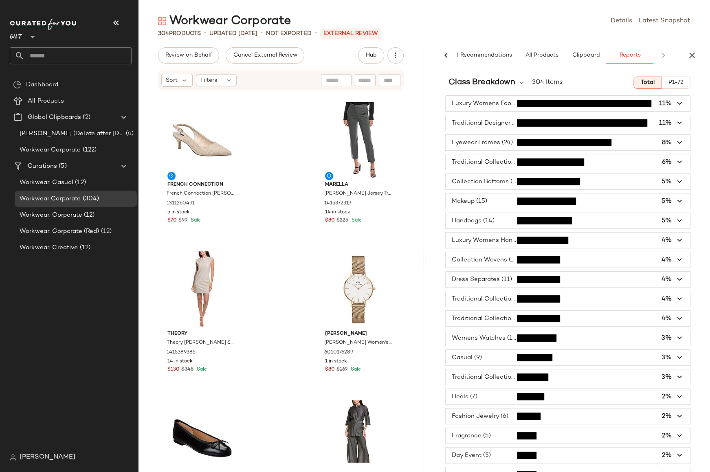
click at [497, 123] on span "button" at bounding box center [567, 122] width 245 height 15
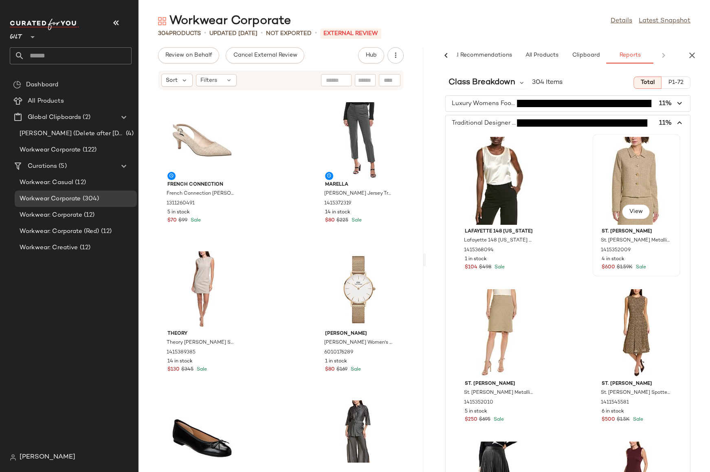
scroll to position [0, 0]
click at [675, 124] on icon "button" at bounding box center [679, 122] width 9 height 9
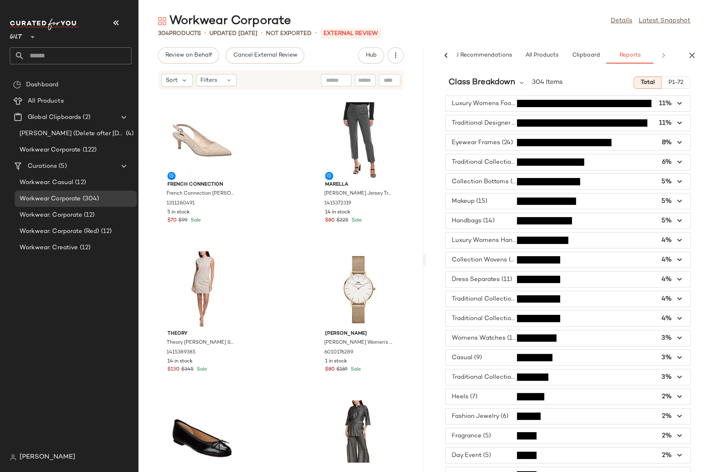
click at [676, 105] on icon "button" at bounding box center [679, 103] width 9 height 9
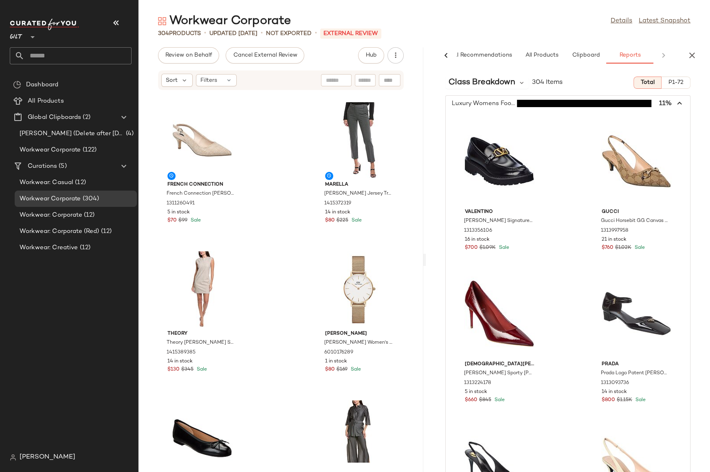
click at [676, 105] on icon "button" at bounding box center [679, 103] width 9 height 9
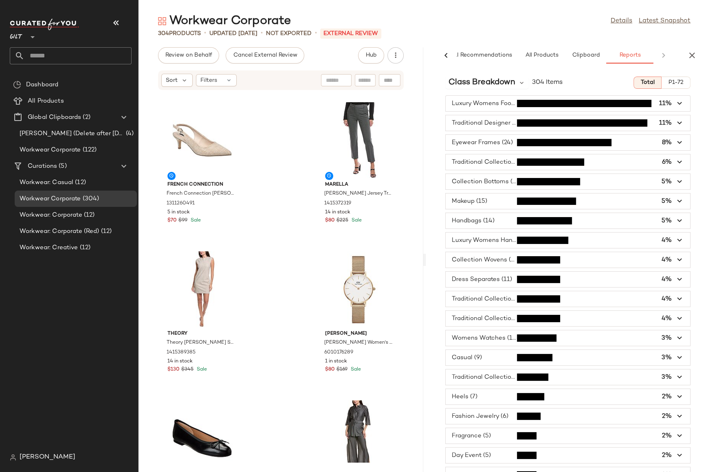
click at [413, 221] on div "Anne Klein Anne Klein Pleat Front Blouse 1411918184 19 in stock $50 $89 Sale Pa…" at bounding box center [280, 276] width 285 height 372
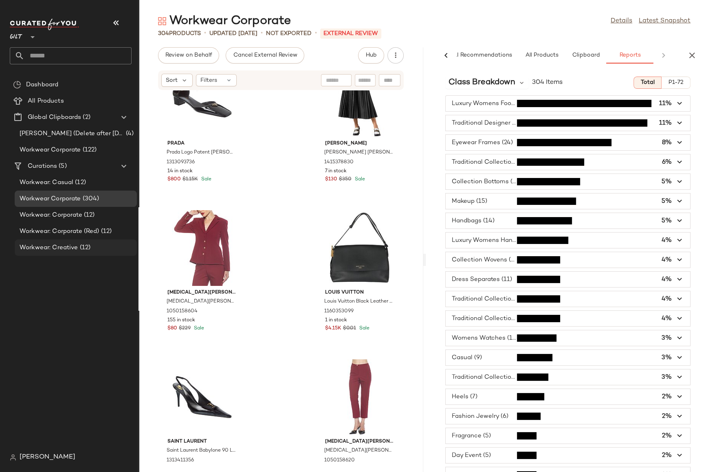
scroll to position [1572, 0]
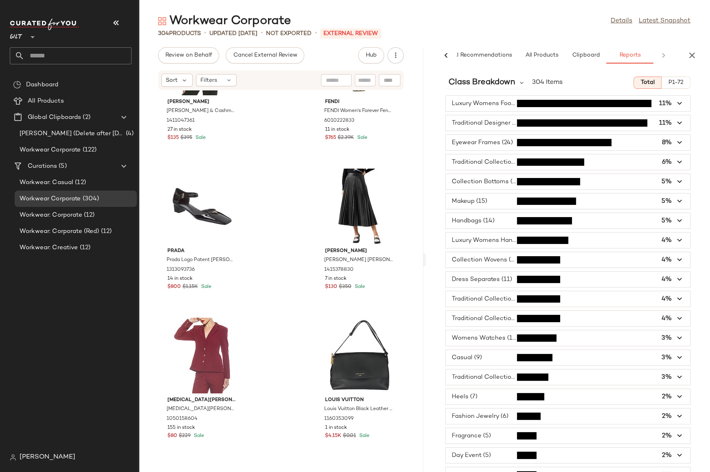
click at [490, 14] on div "Workwear Corporate Details Latest Snapshot" at bounding box center [423, 21] width 571 height 16
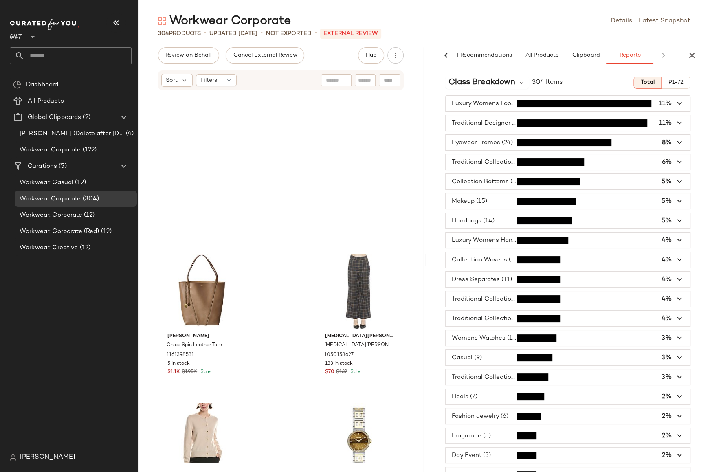
scroll to position [989, 0]
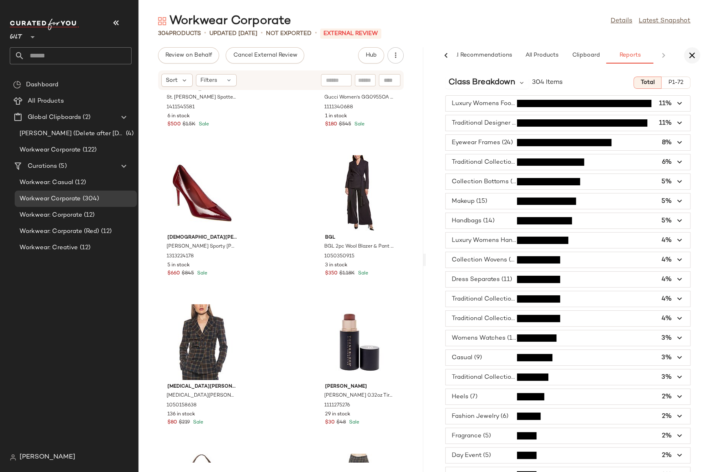
click at [691, 54] on icon "button" at bounding box center [692, 55] width 10 height 10
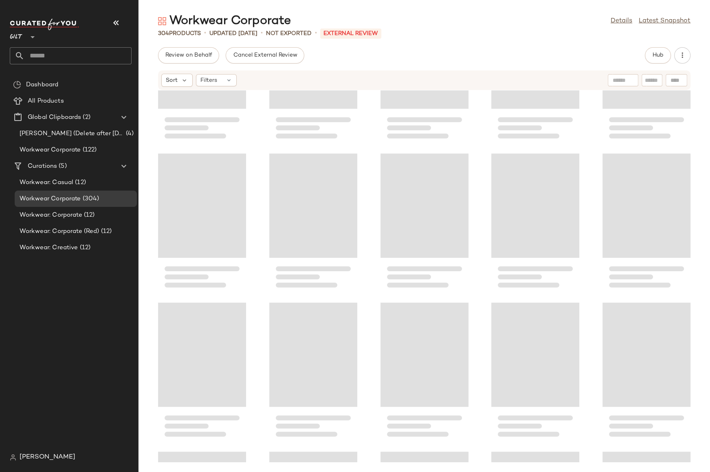
scroll to position [149, 0]
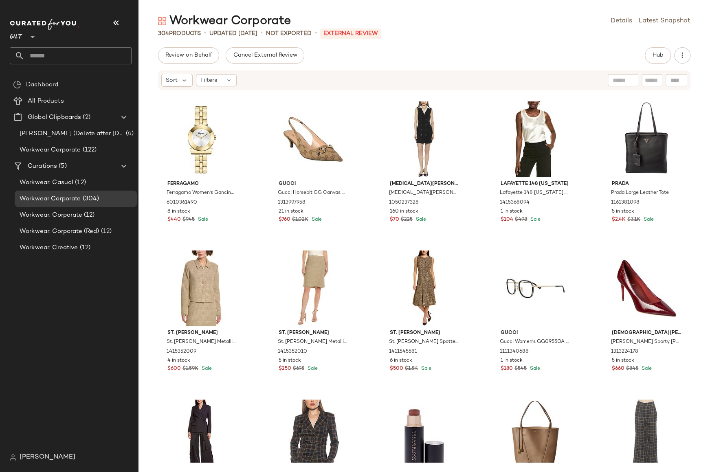
click at [513, 57] on div "Review on Behalf Cancel External Review Hub" at bounding box center [424, 55] width 532 height 16
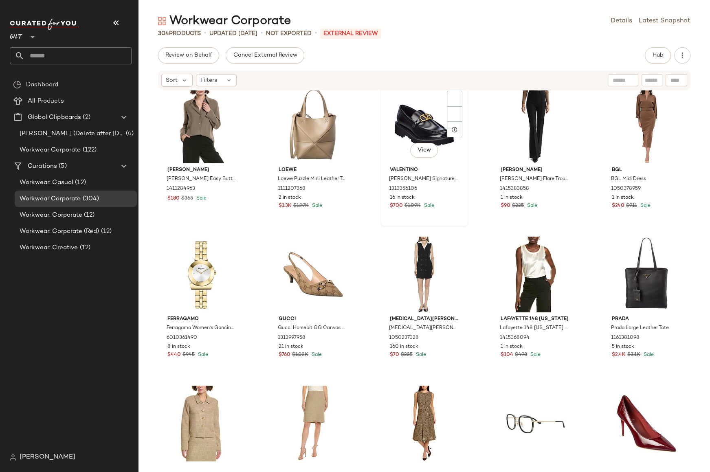
scroll to position [0, 0]
